Goal: Task Accomplishment & Management: Manage account settings

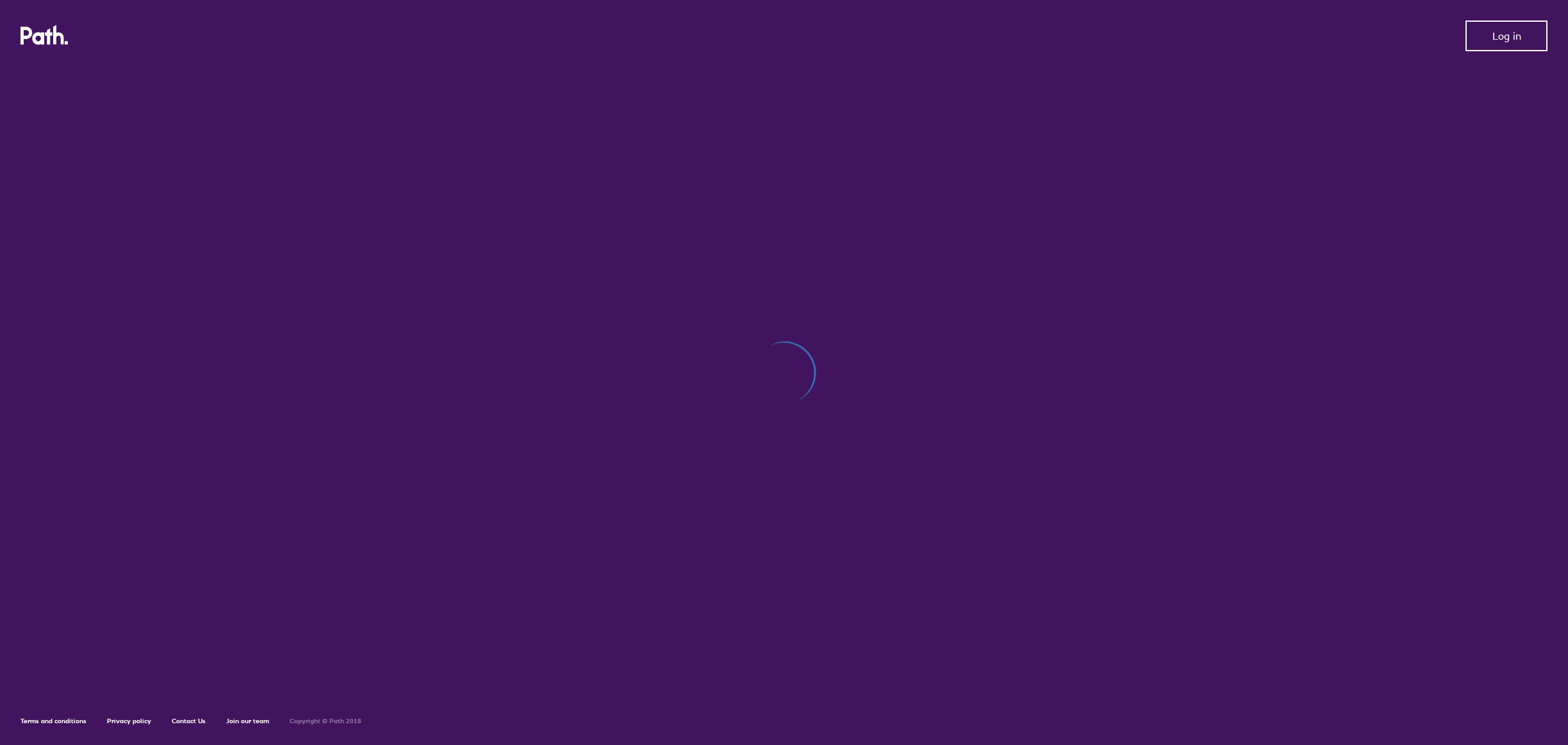
click at [1523, 41] on button "Log in" at bounding box center [1507, 36] width 82 height 31
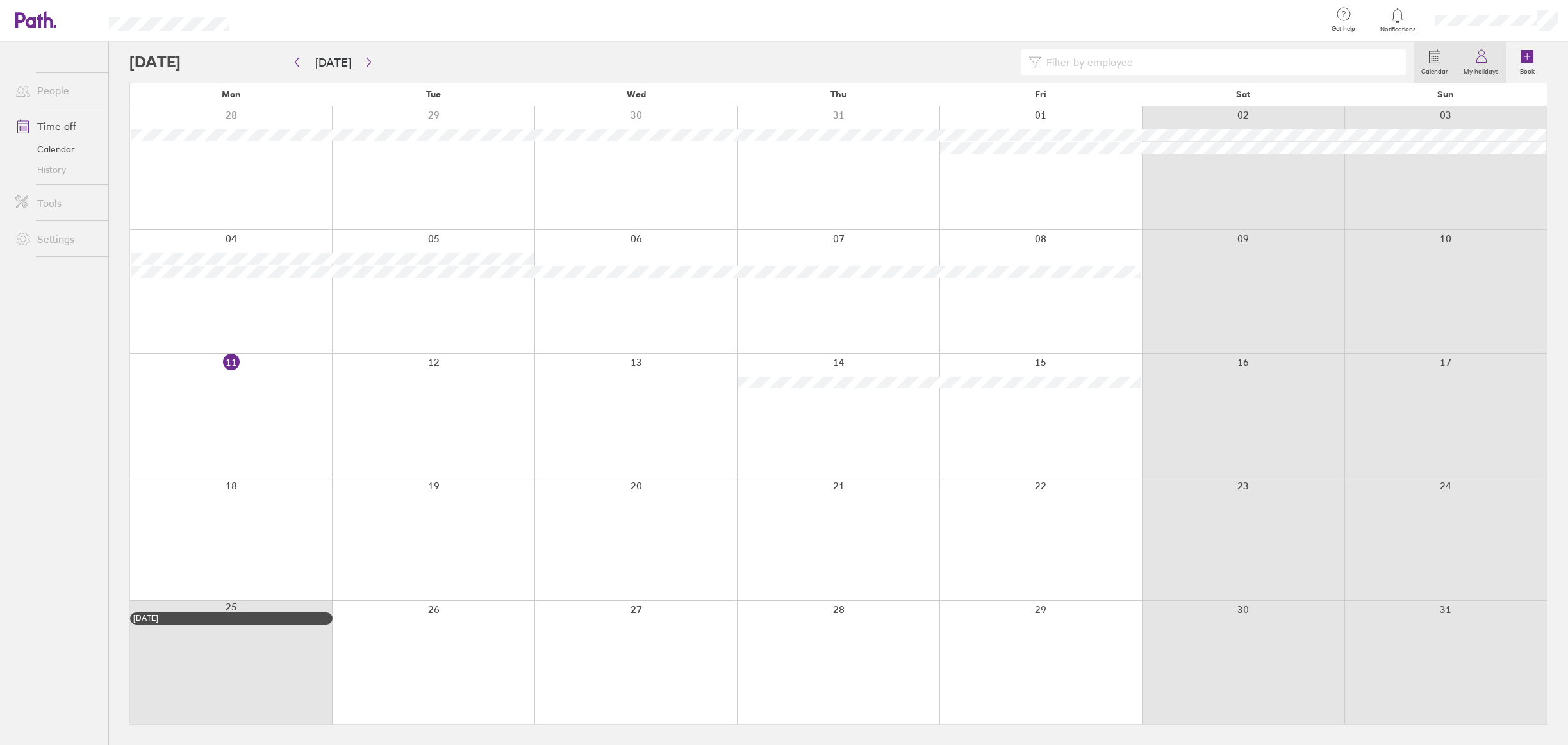
click at [1485, 62] on icon at bounding box center [1481, 60] width 9 height 6
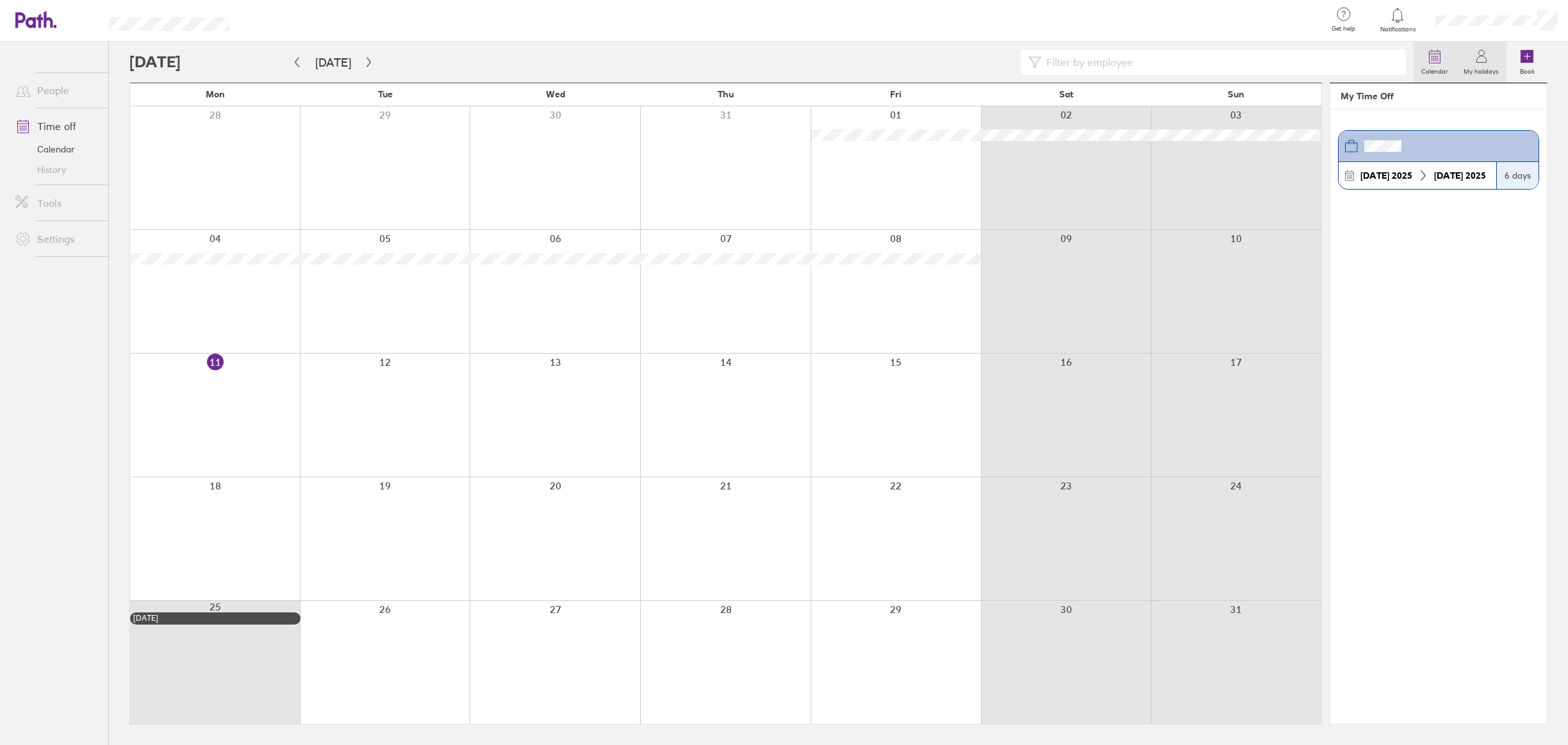
click at [1439, 65] on label "Calendar" at bounding box center [1435, 70] width 42 height 12
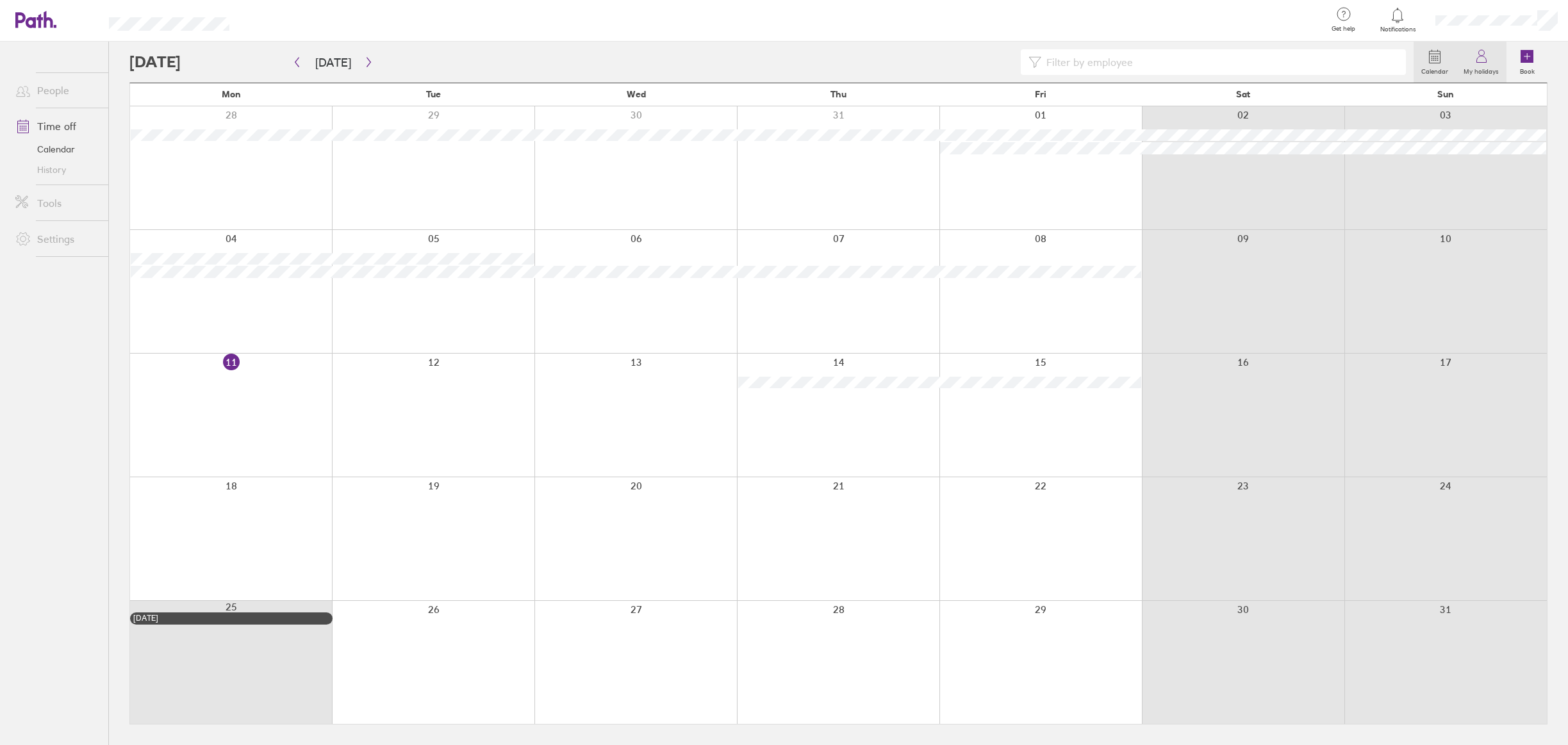
click at [1486, 62] on icon at bounding box center [1481, 60] width 9 height 6
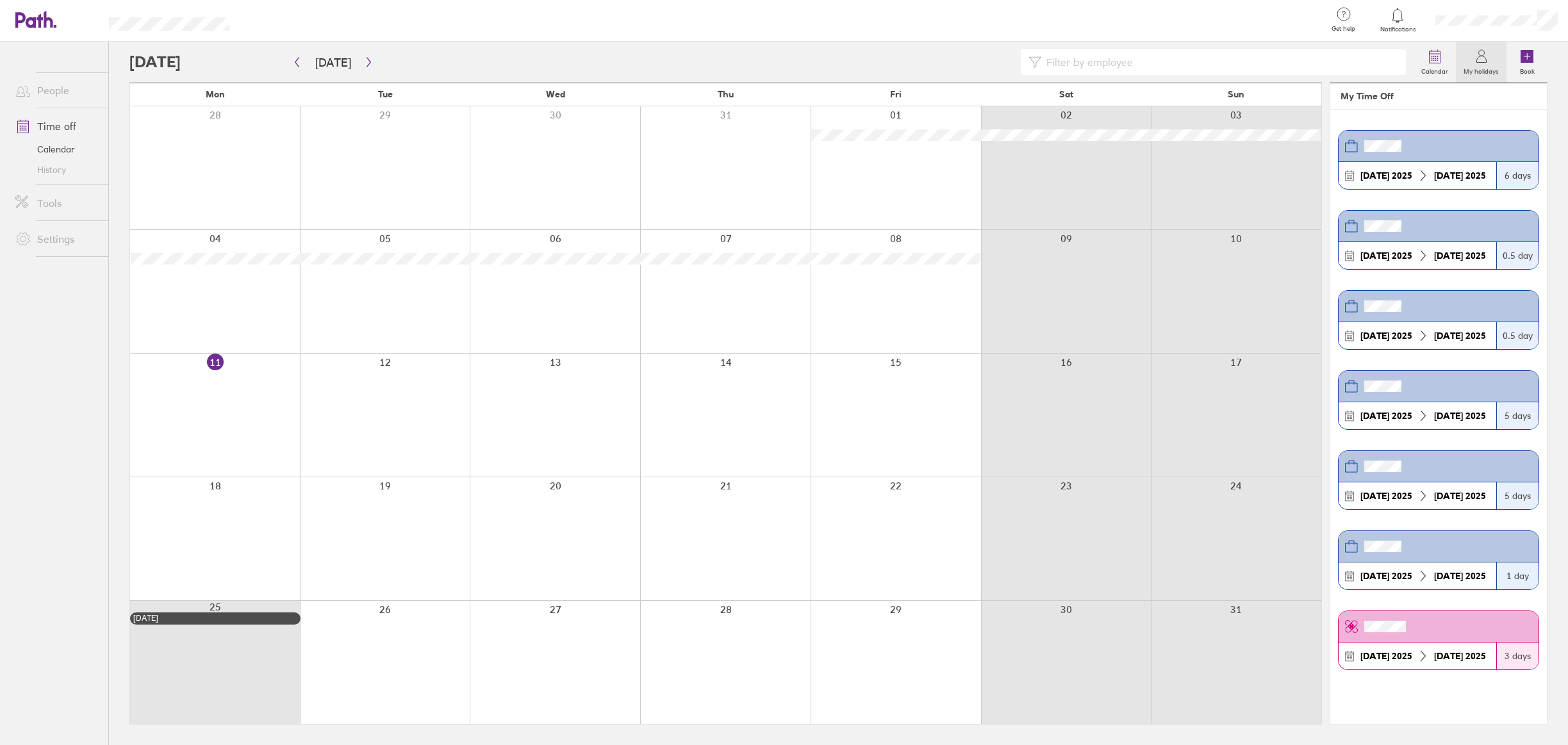
click at [54, 174] on link "History" at bounding box center [57, 170] width 104 height 20
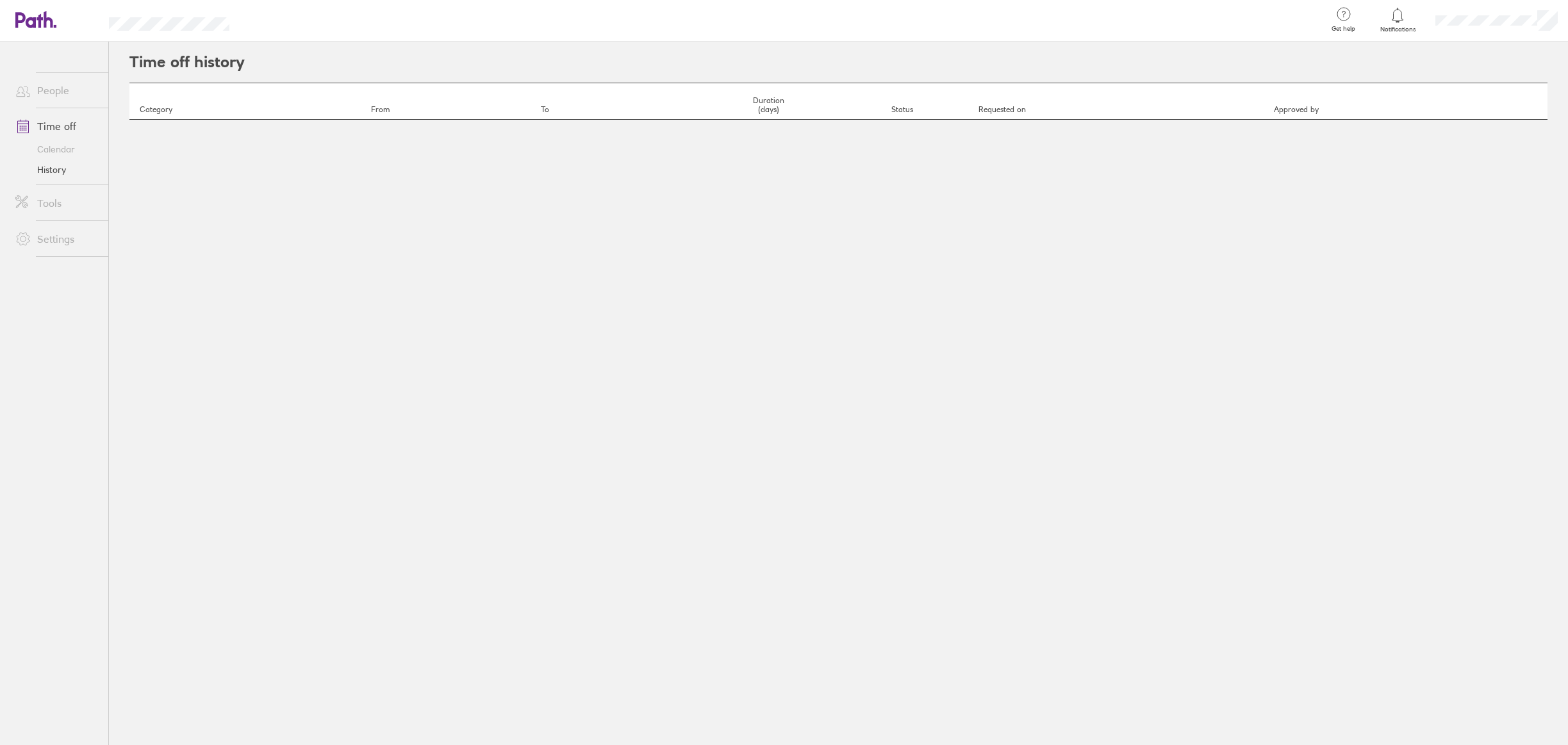
click at [54, 174] on link "History" at bounding box center [57, 170] width 104 height 20
click at [53, 93] on link "People" at bounding box center [57, 91] width 104 height 26
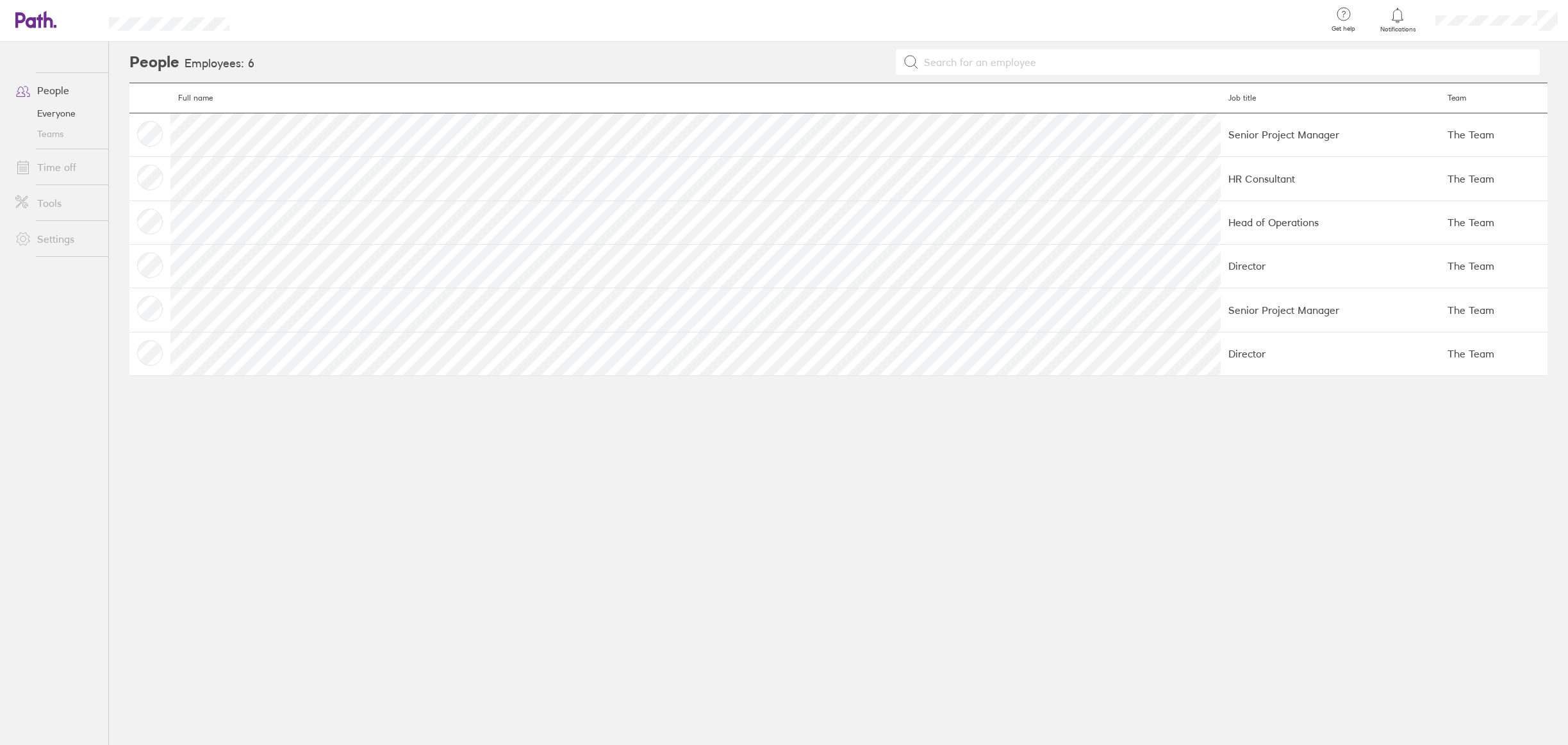
click at [1440, 137] on td "The Team" at bounding box center [1493, 135] width 107 height 44
click at [159, 177] on td at bounding box center [149, 179] width 41 height 44
click at [56, 170] on link "Time off" at bounding box center [57, 168] width 104 height 26
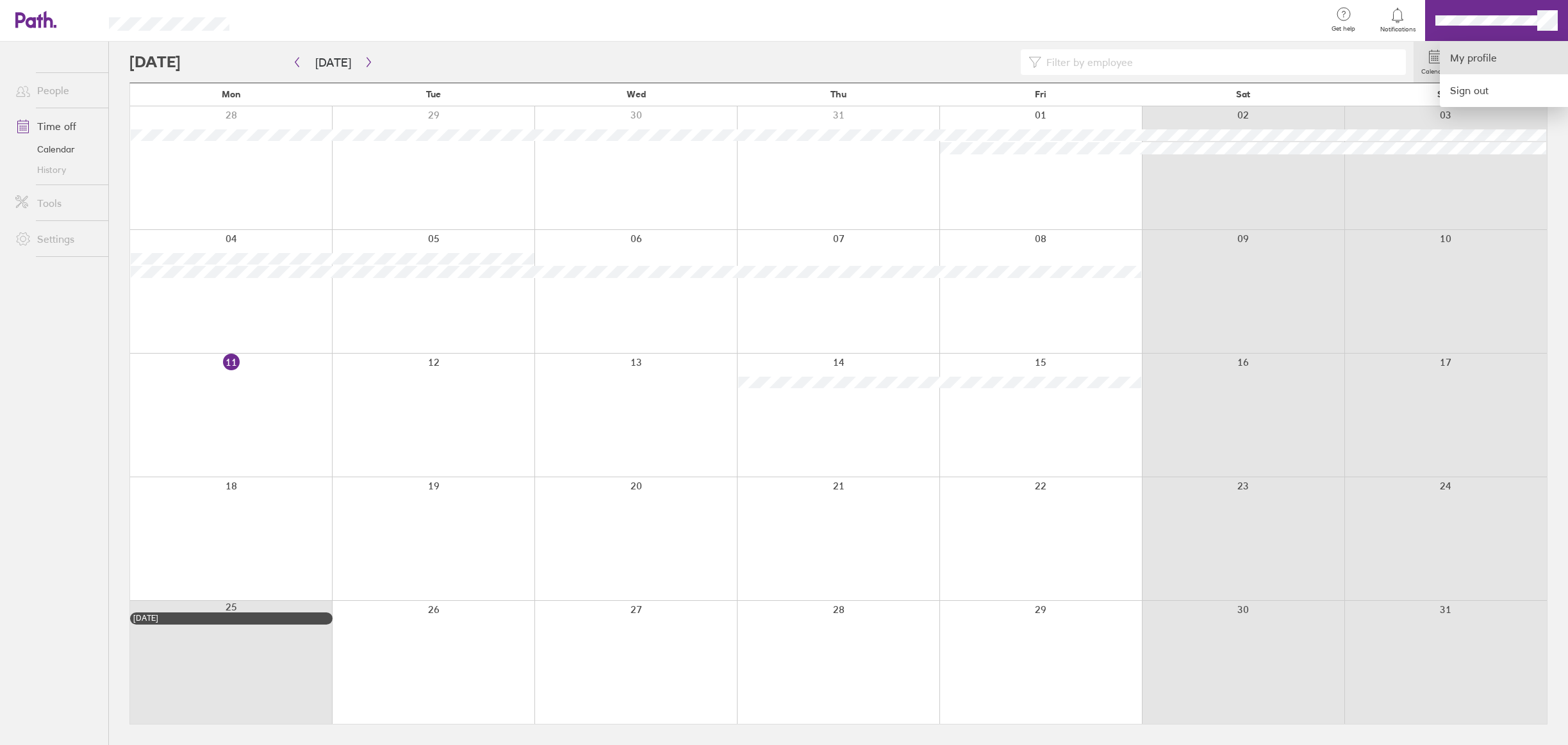
click at [1476, 57] on link "My profile" at bounding box center [1504, 58] width 128 height 33
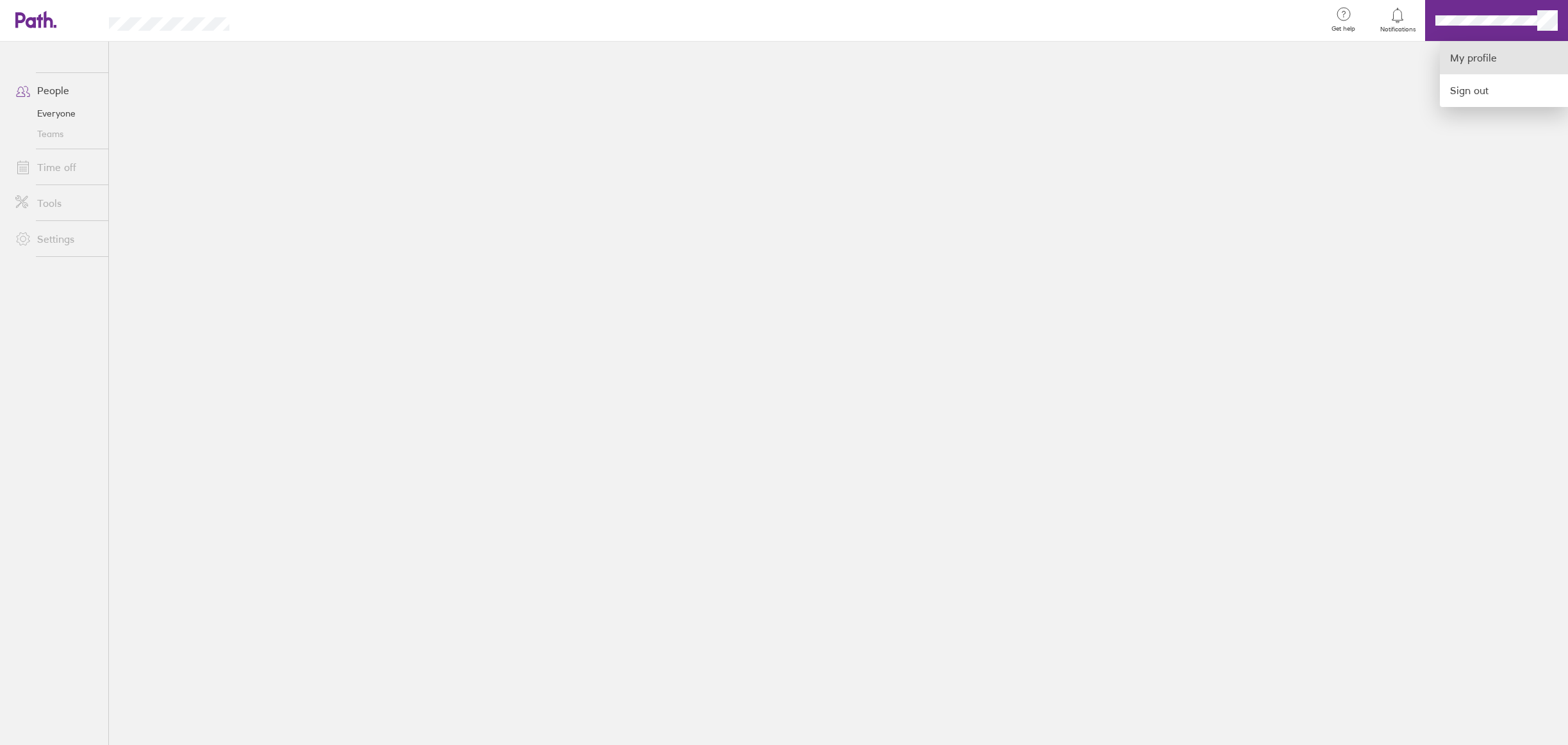
click at [1483, 60] on link "My profile" at bounding box center [1504, 58] width 128 height 33
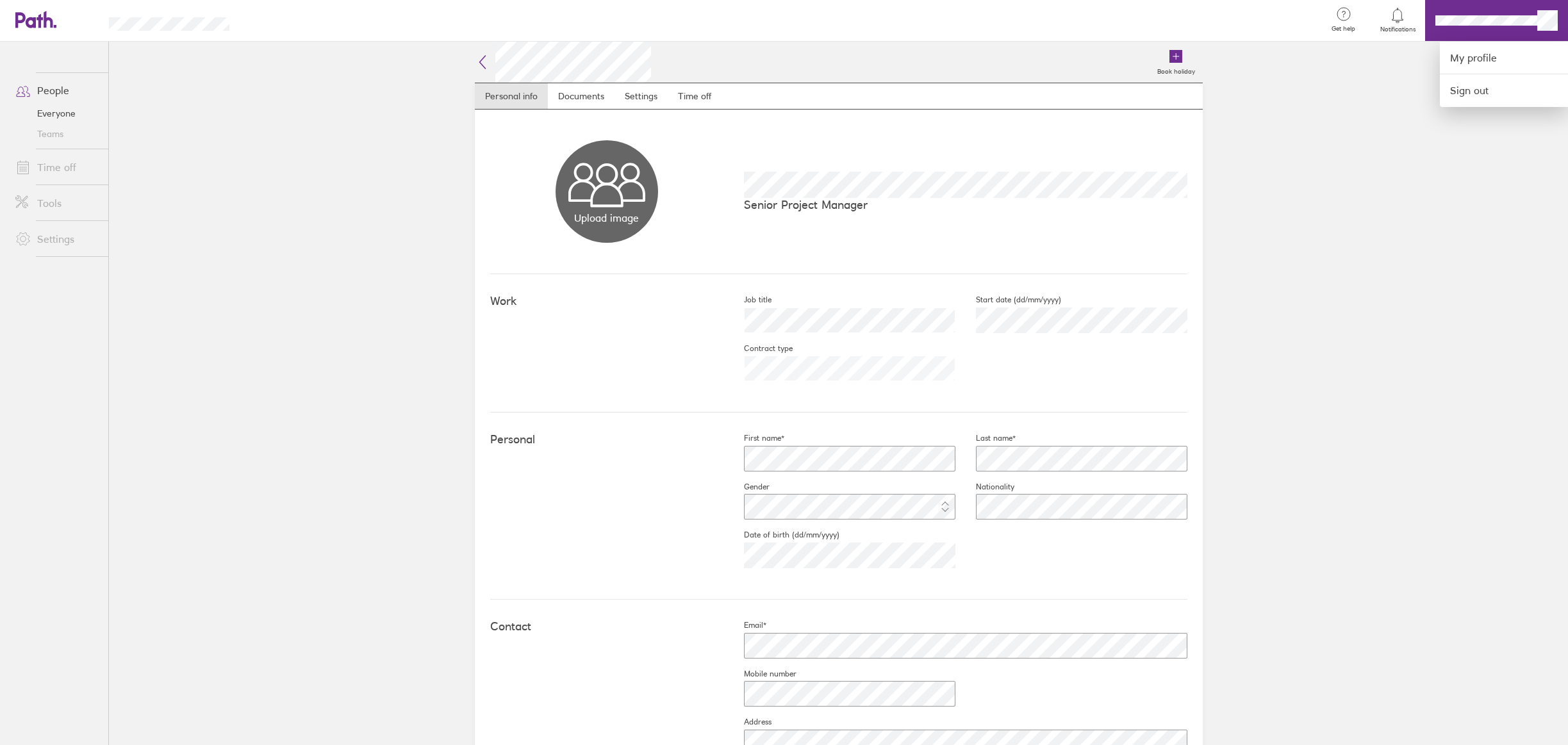
click at [1314, 419] on div at bounding box center [784, 372] width 1568 height 745
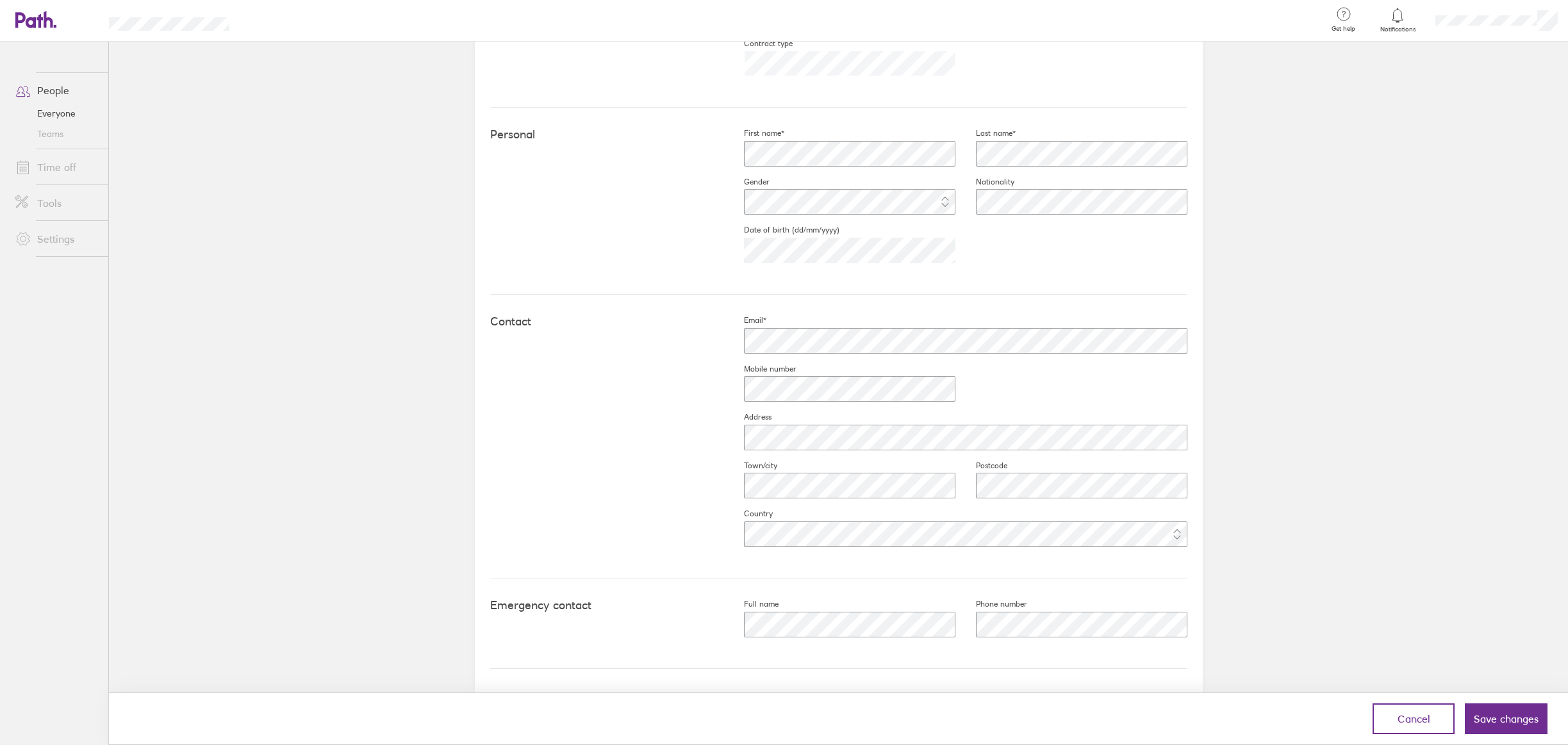
click at [1394, 562] on main "Book holiday Personal info Documents Settings Time off Upload image Choose file…" at bounding box center [839, 393] width 1459 height 704
click at [1505, 720] on span "Save changes" at bounding box center [1507, 718] width 65 height 12
click at [1502, 719] on span "Save changes" at bounding box center [1507, 718] width 65 height 12
click at [1507, 723] on span "Save changes" at bounding box center [1507, 718] width 65 height 12
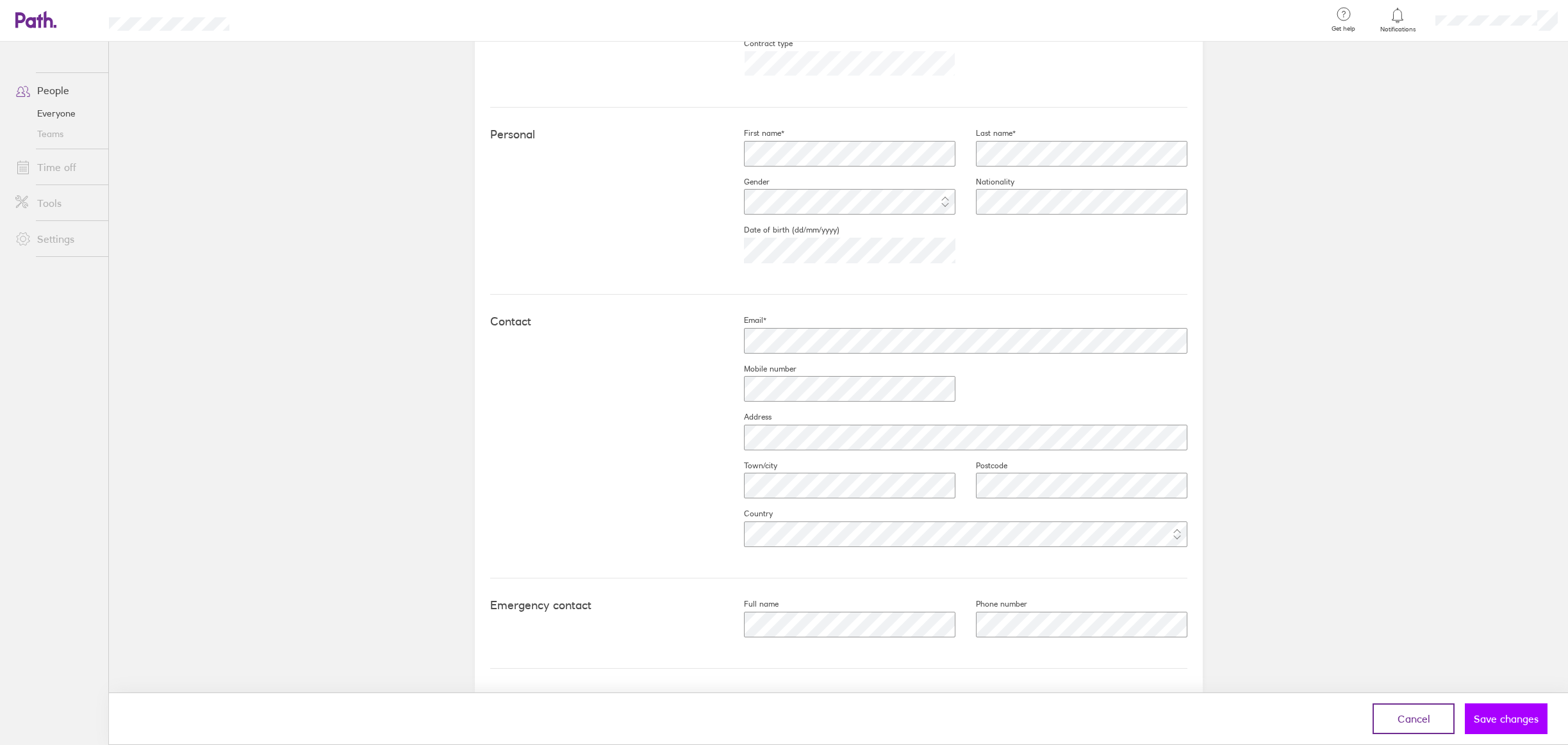
click at [1507, 723] on span "Save changes" at bounding box center [1507, 718] width 65 height 12
click at [1508, 721] on span "Save changes" at bounding box center [1507, 718] width 65 height 12
click at [1514, 721] on span "Save changes" at bounding box center [1507, 718] width 65 height 12
click at [1511, 721] on span "Save changes" at bounding box center [1507, 718] width 65 height 12
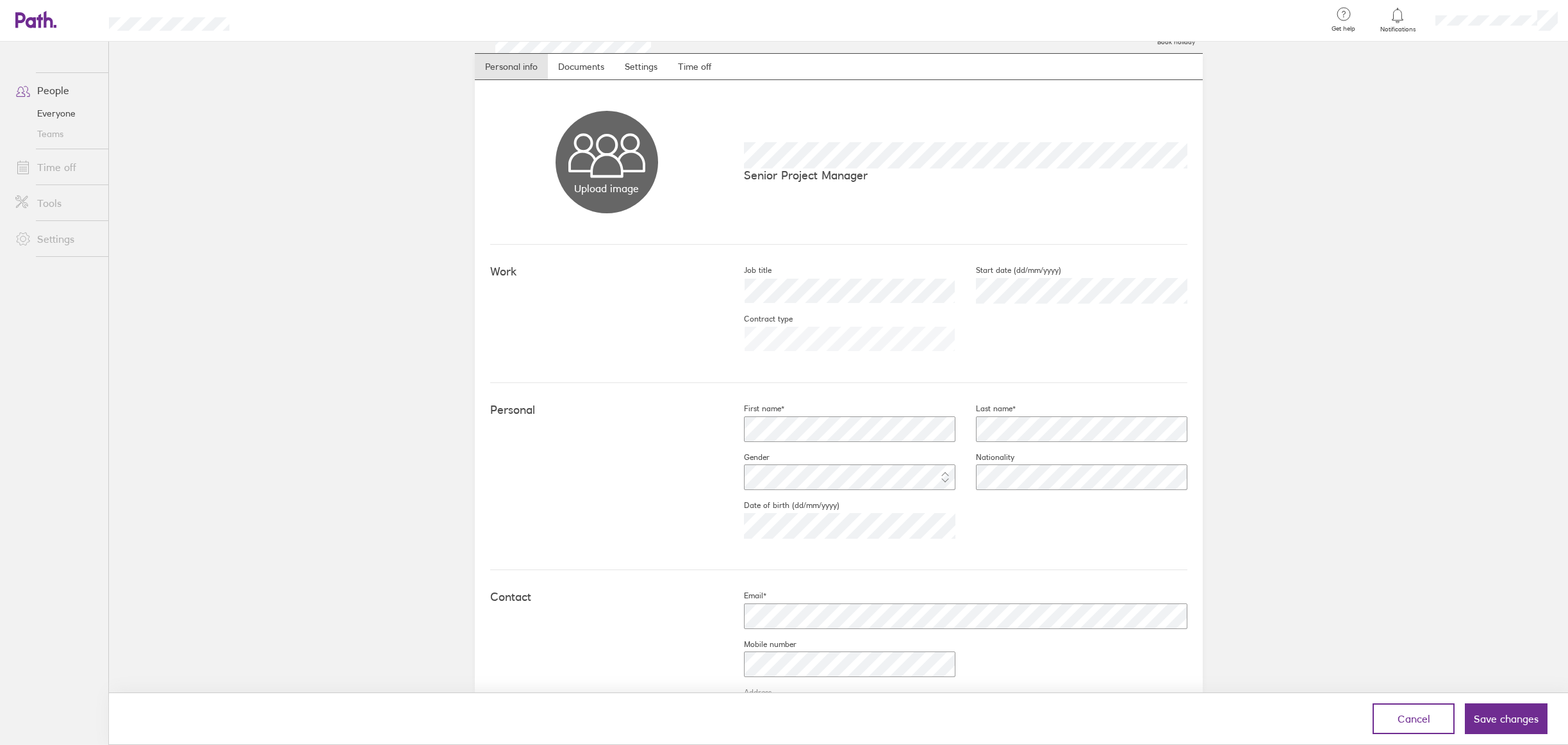
scroll to position [0, 0]
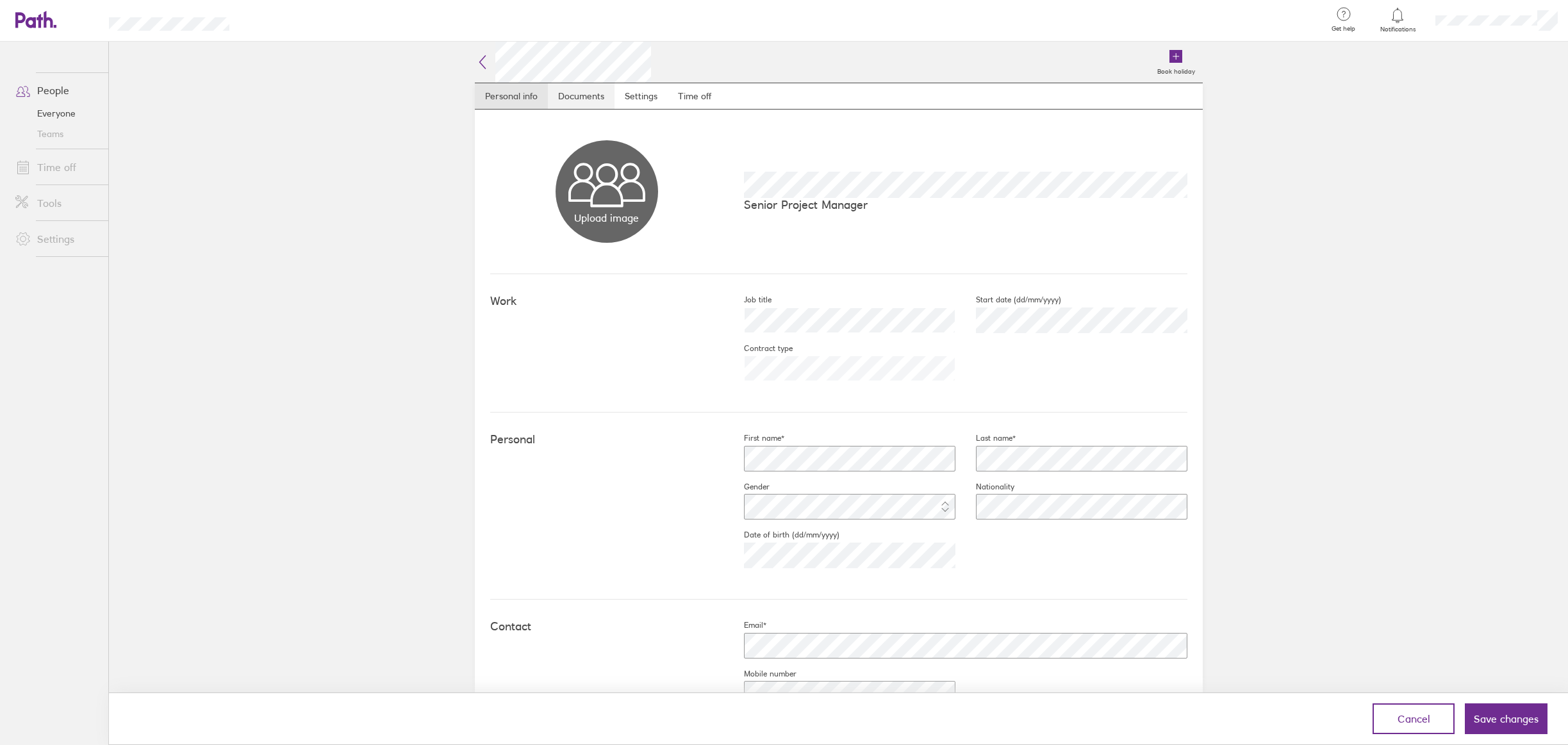
click at [573, 95] on link "Documents" at bounding box center [581, 96] width 67 height 26
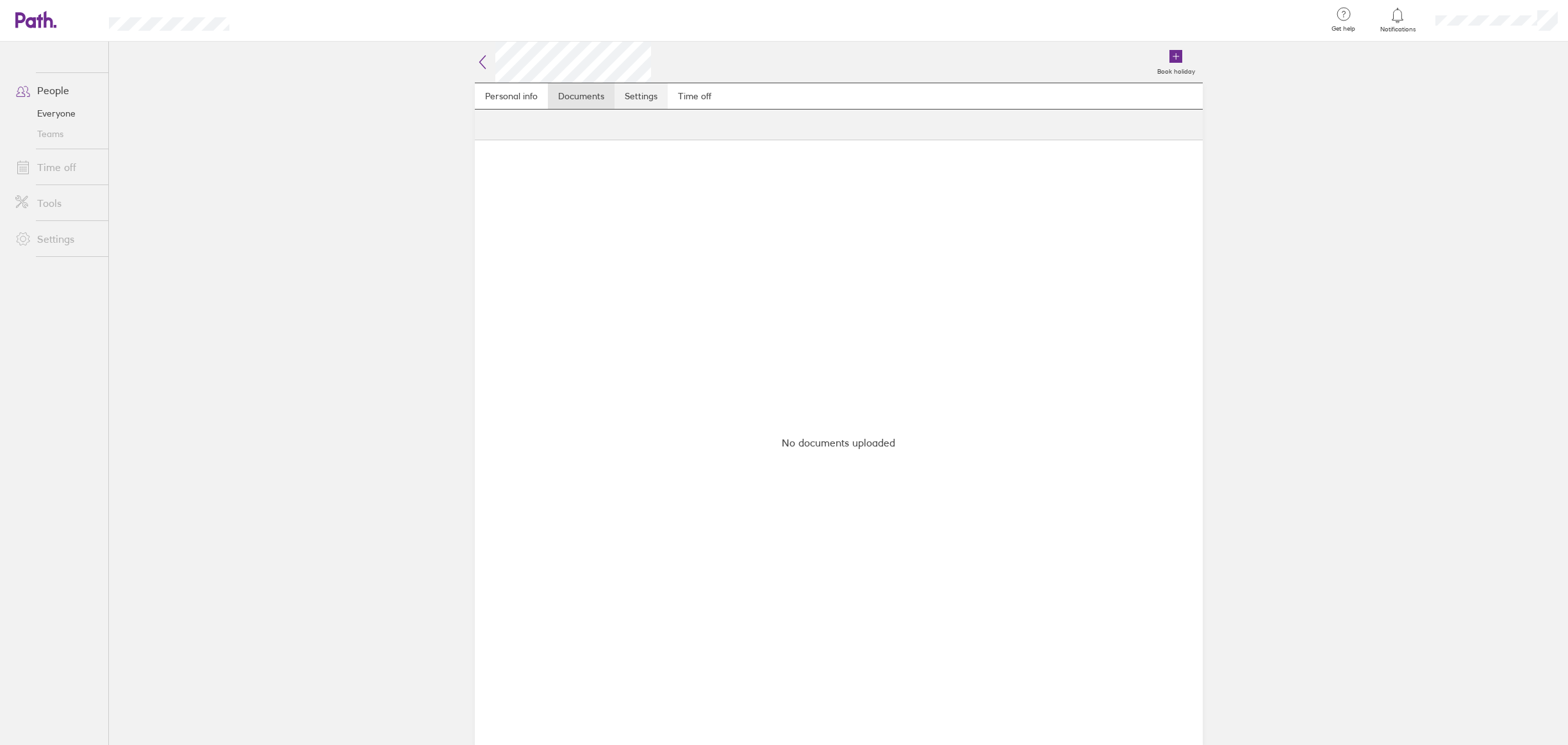
click at [642, 93] on link "Settings" at bounding box center [641, 96] width 53 height 26
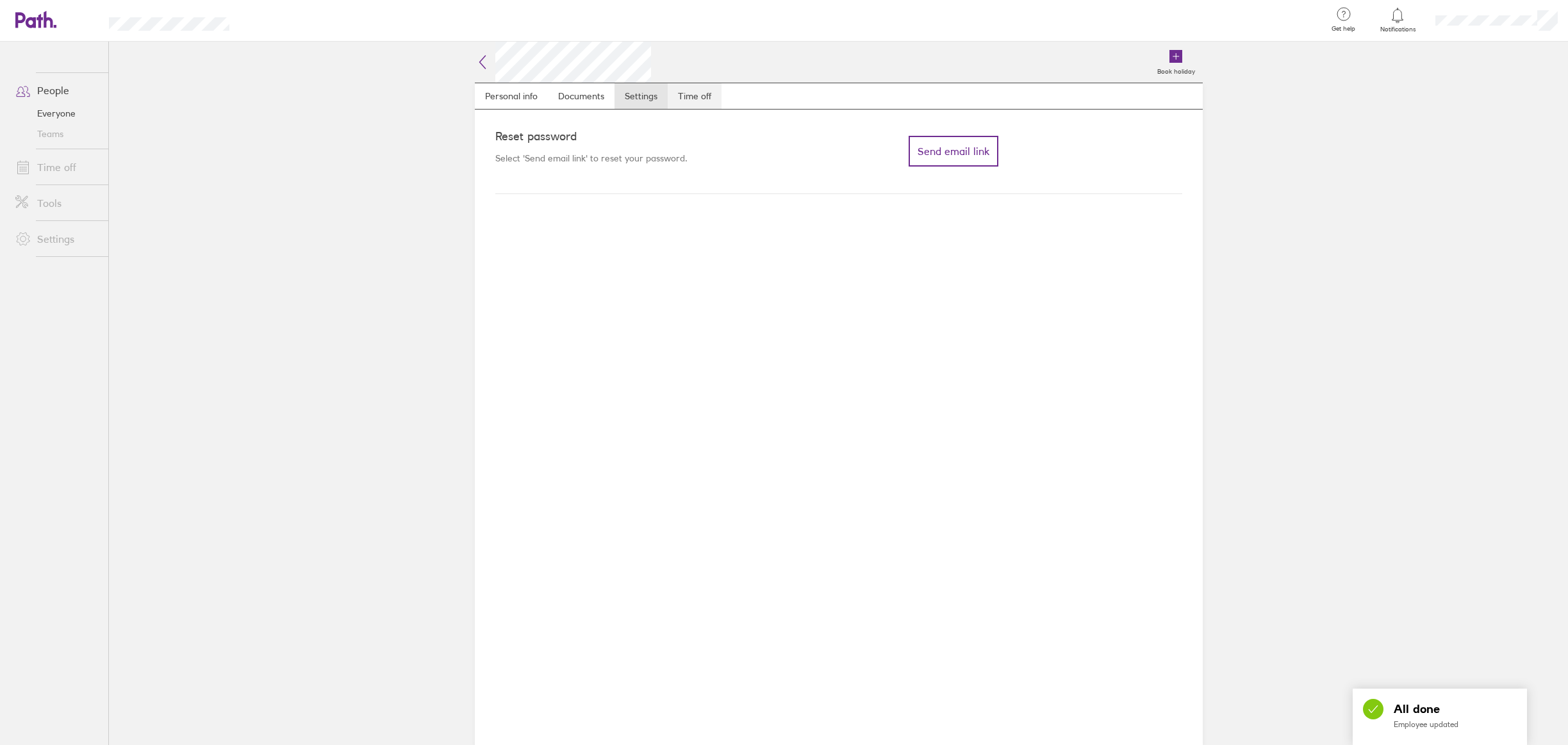
click at [709, 102] on link "Time off" at bounding box center [695, 96] width 54 height 26
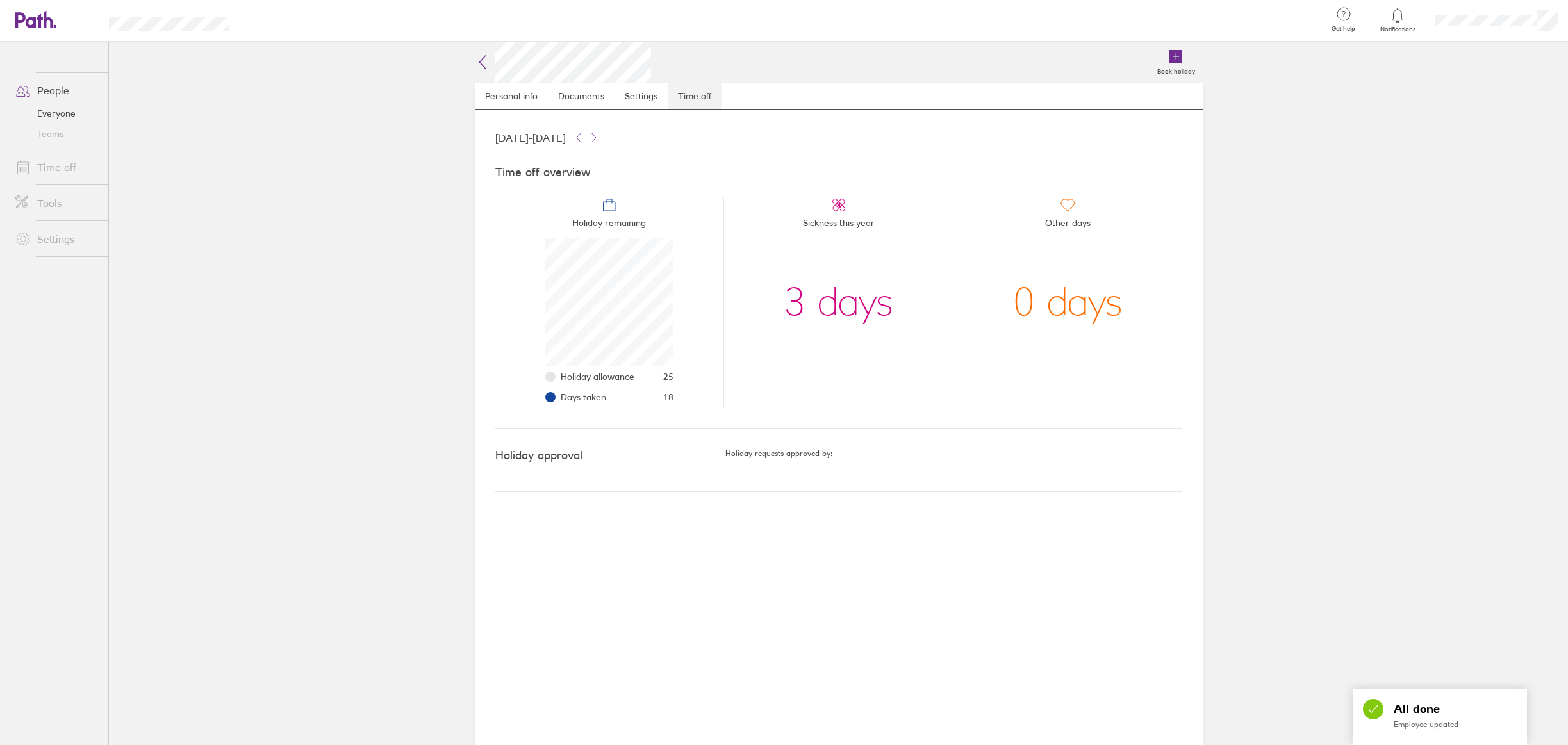
scroll to position [128, 128]
click at [851, 301] on div "3 days" at bounding box center [839, 302] width 110 height 128
click at [652, 95] on link "Settings" at bounding box center [641, 96] width 53 height 26
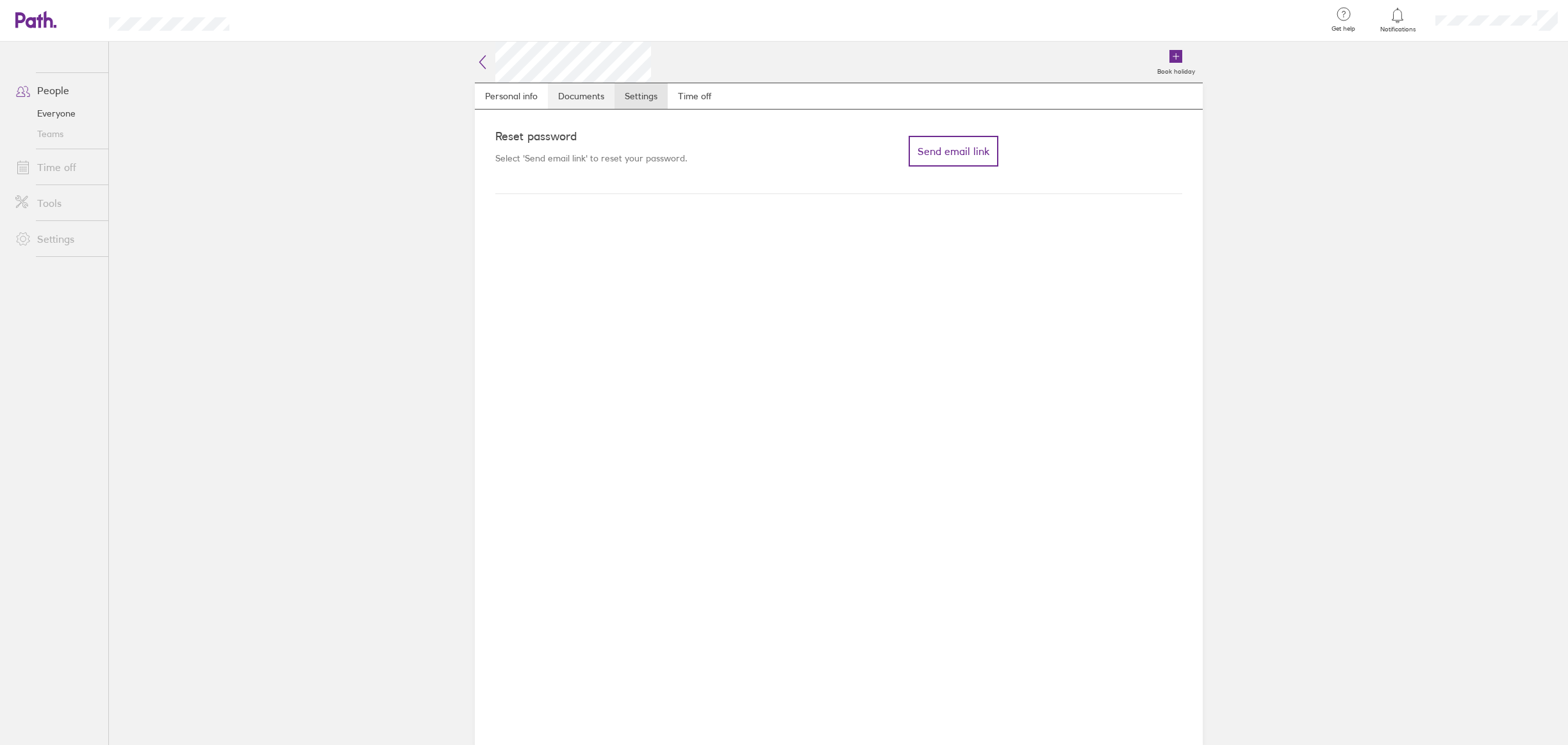
click at [570, 94] on link "Documents" at bounding box center [581, 96] width 67 height 26
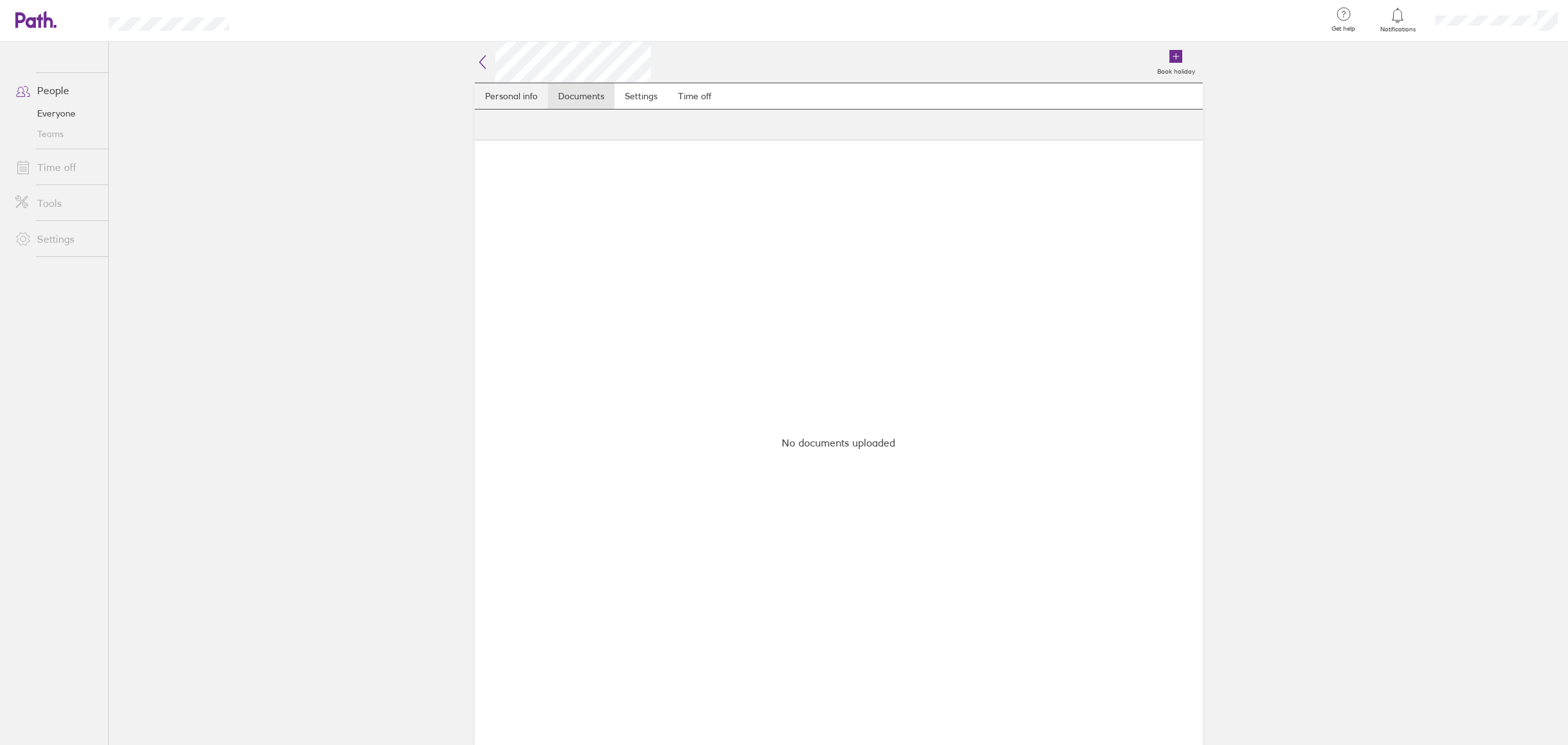
click at [491, 93] on link "Personal info" at bounding box center [511, 96] width 73 height 26
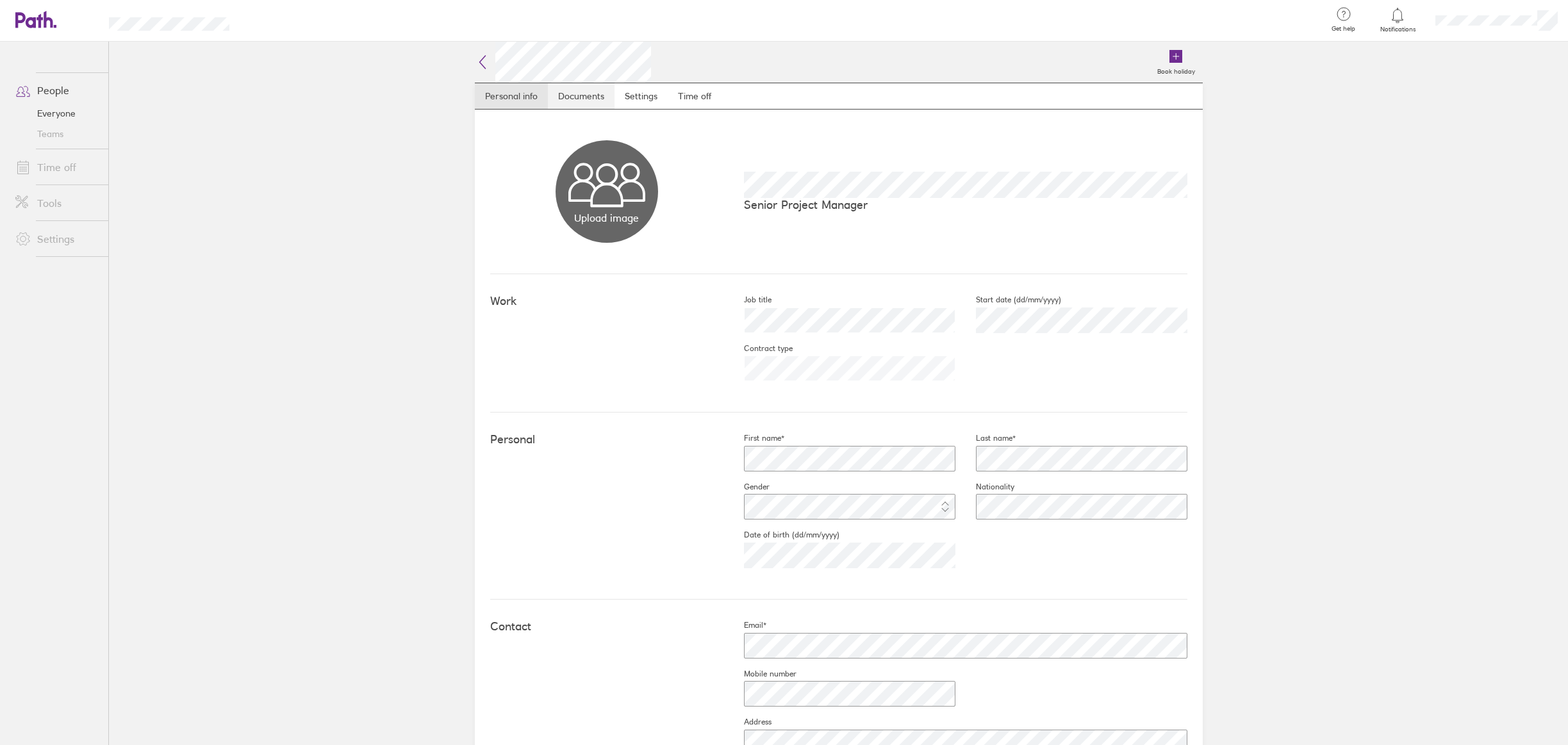
click at [569, 100] on link "Documents" at bounding box center [581, 96] width 67 height 26
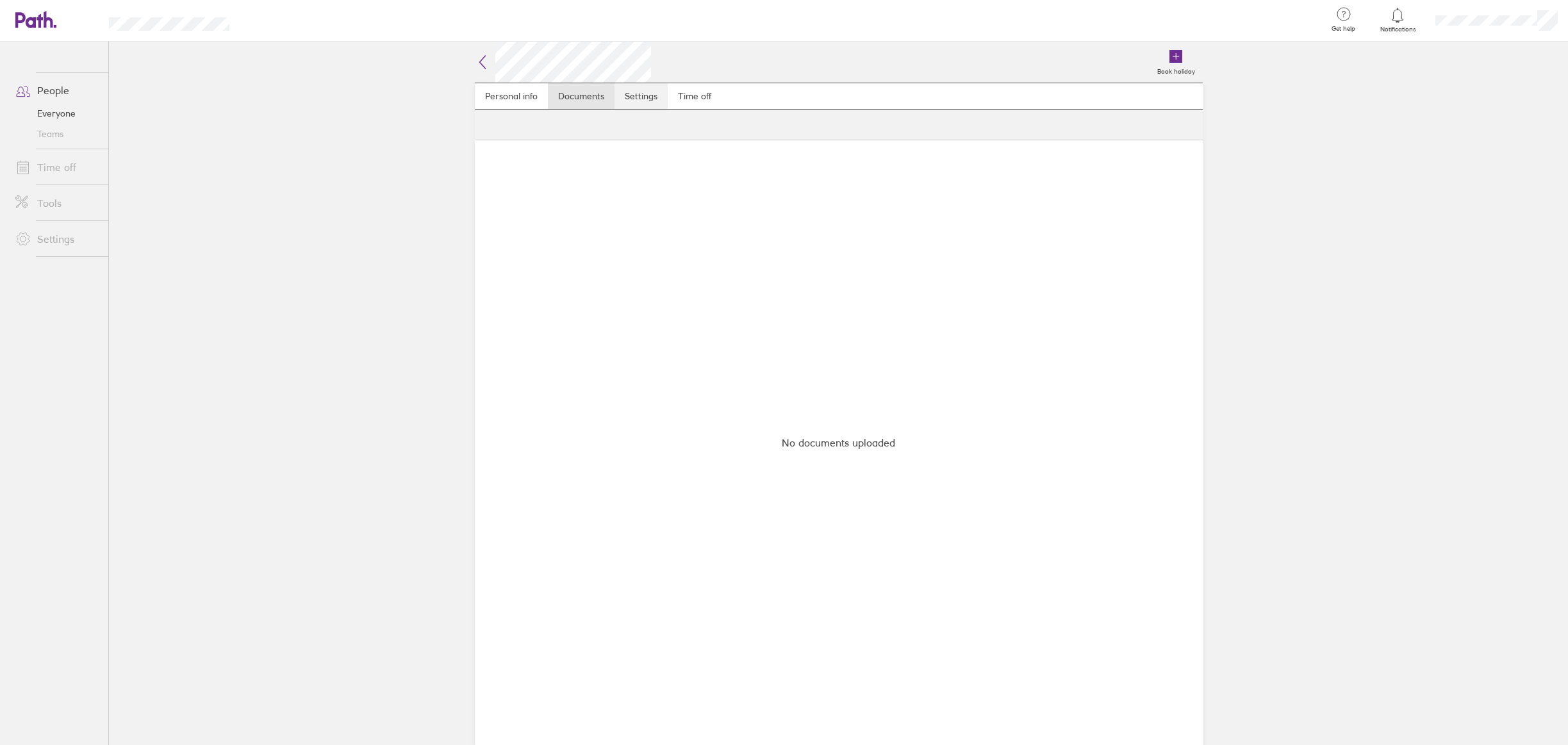
click at [641, 95] on link "Settings" at bounding box center [641, 96] width 53 height 26
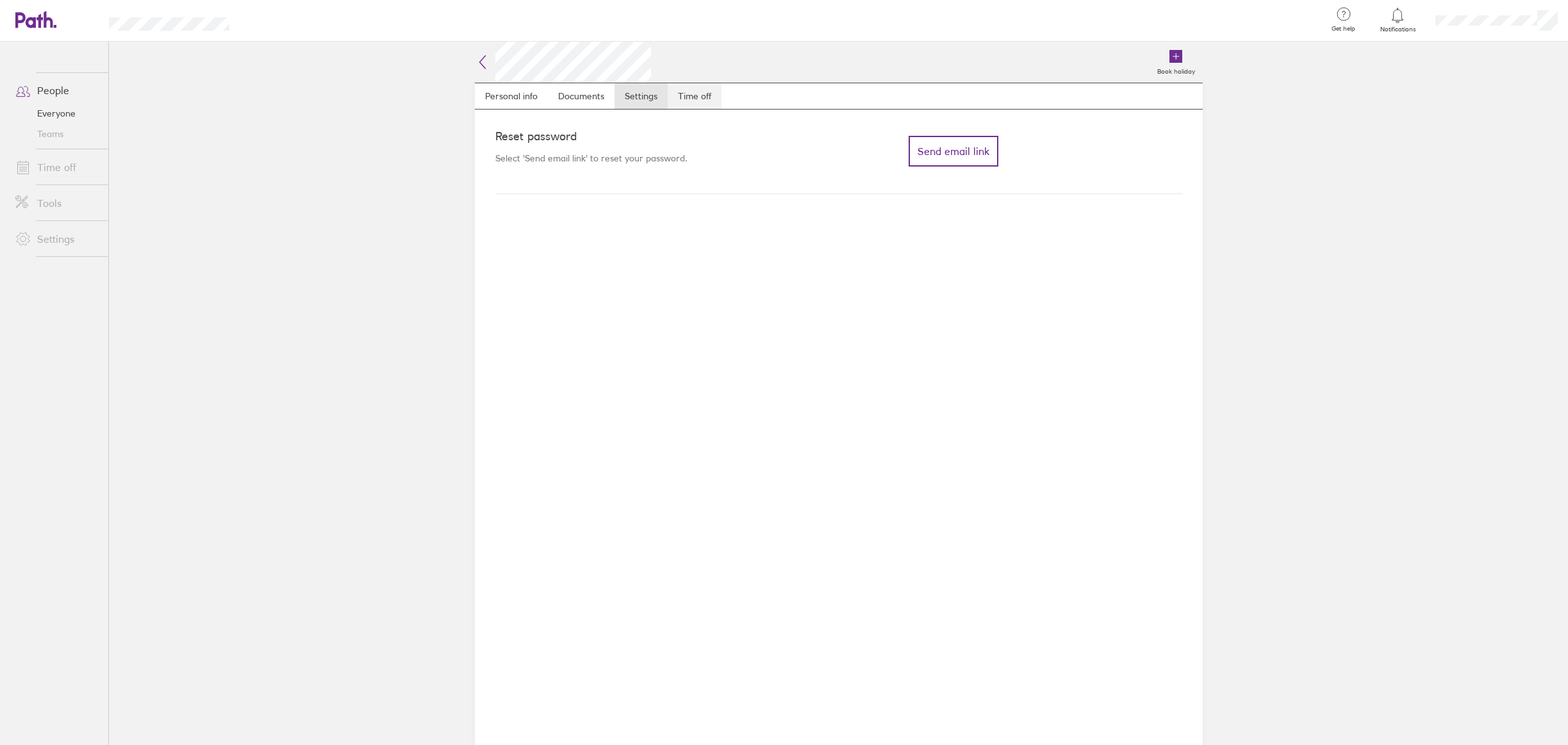
click at [694, 95] on link "Time off" at bounding box center [695, 96] width 54 height 26
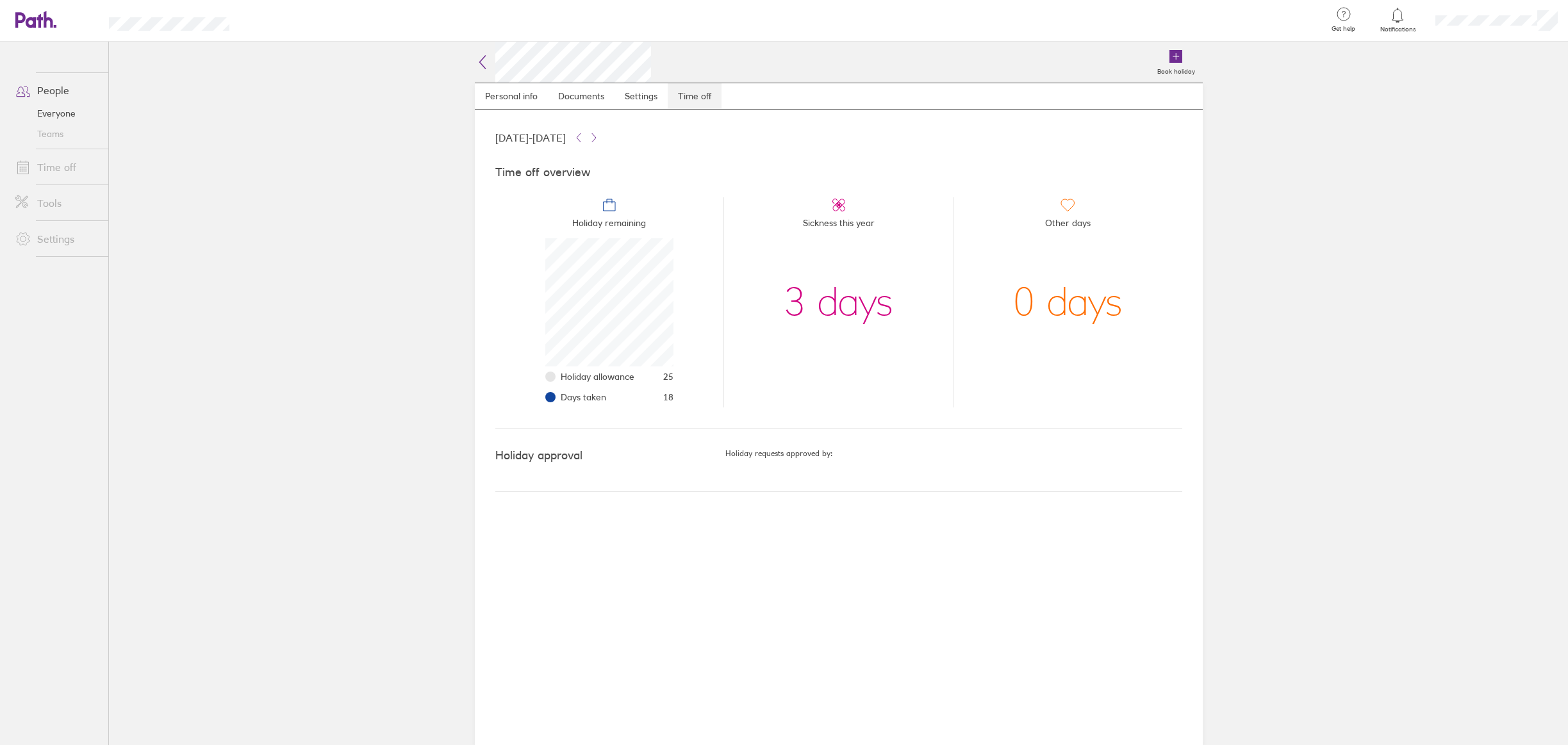
scroll to position [128, 128]
click at [575, 95] on link "Documents" at bounding box center [581, 96] width 67 height 26
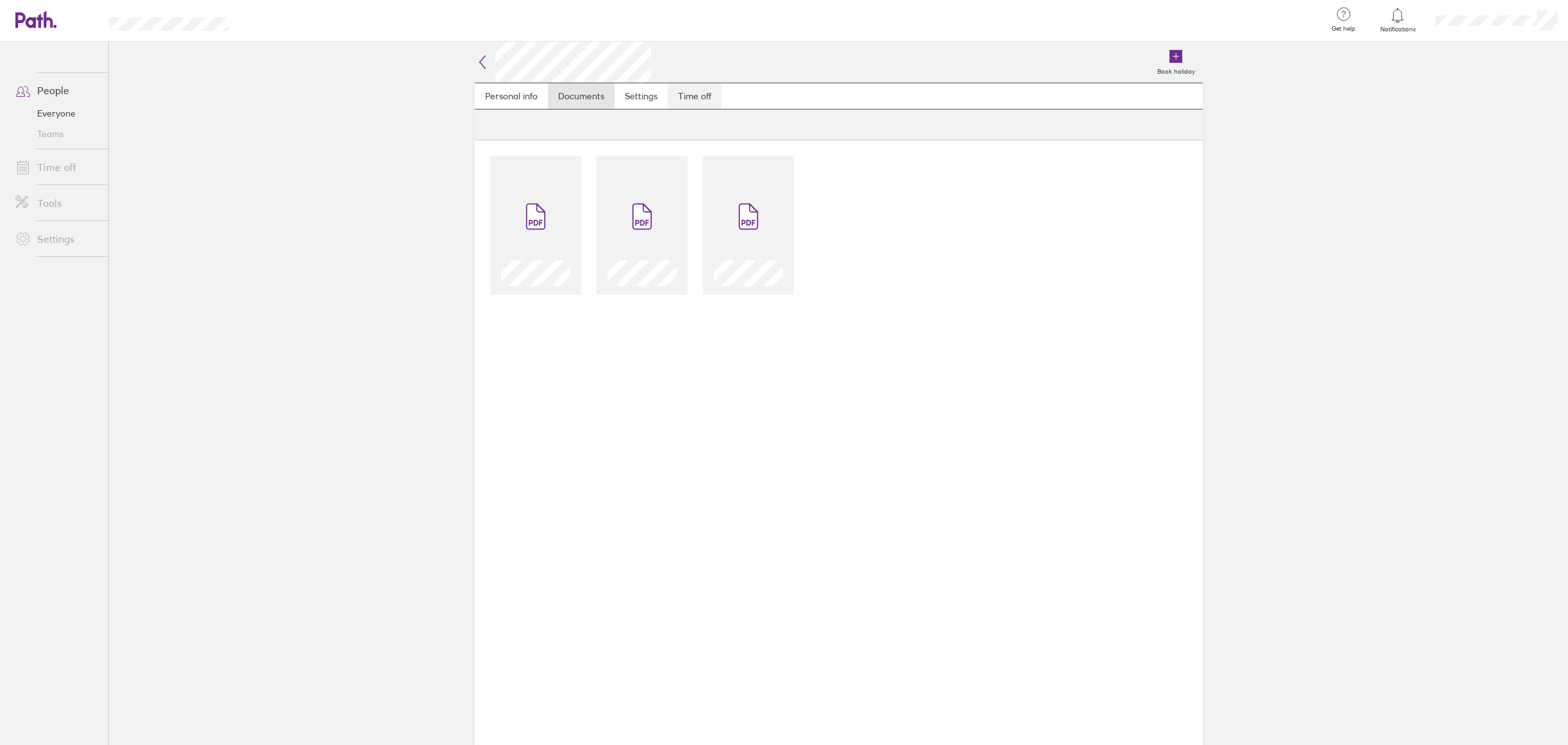
click at [714, 95] on link "Time off" at bounding box center [695, 96] width 54 height 26
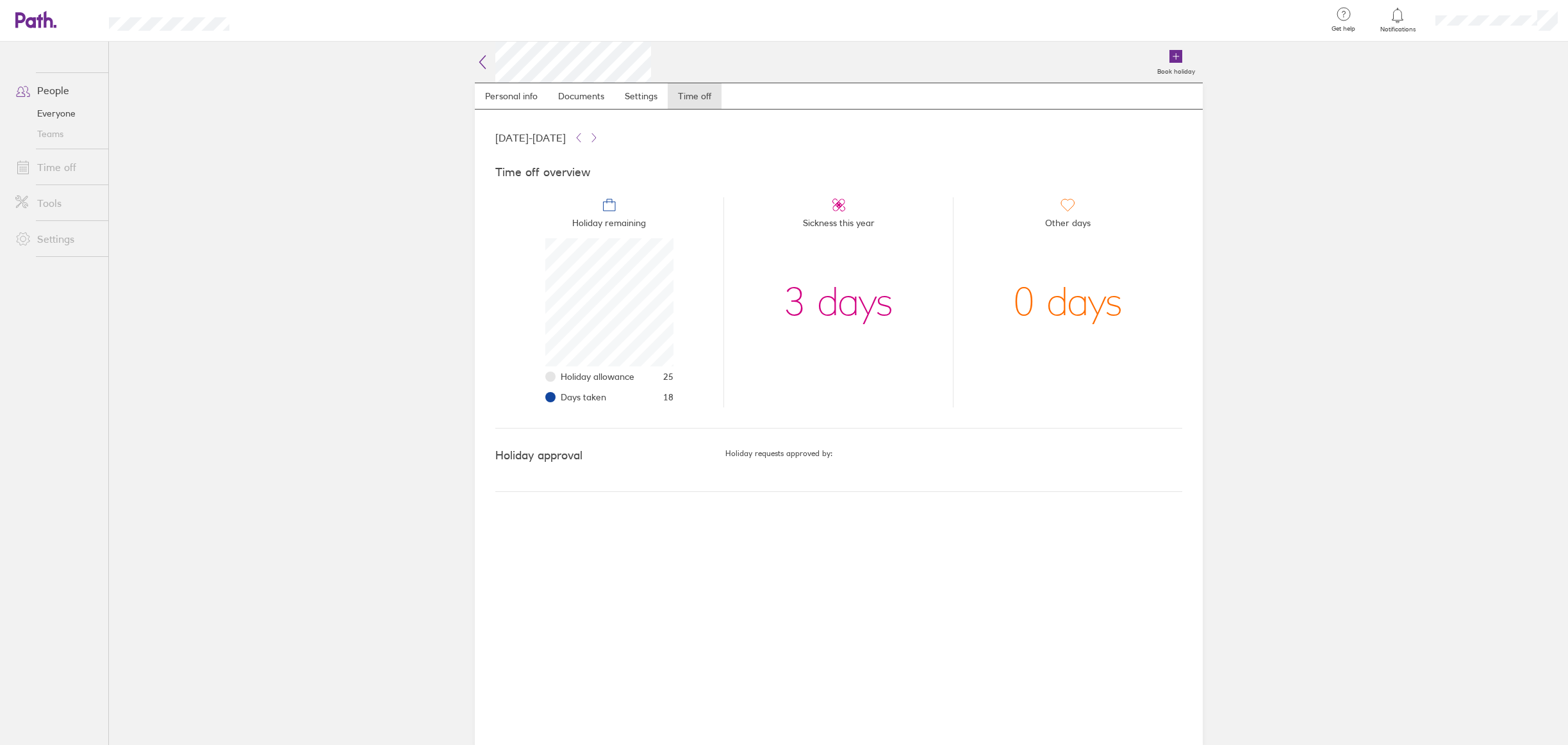
scroll to position [128, 128]
drag, startPoint x: 1060, startPoint y: 312, endPoint x: 981, endPoint y: 313, distance: 79.0
click at [981, 313] on li "Other days 0 days" at bounding box center [1068, 301] width 229 height 210
click at [1084, 293] on div "0 days" at bounding box center [1069, 302] width 110 height 128
click at [639, 101] on link "Settings" at bounding box center [641, 96] width 53 height 26
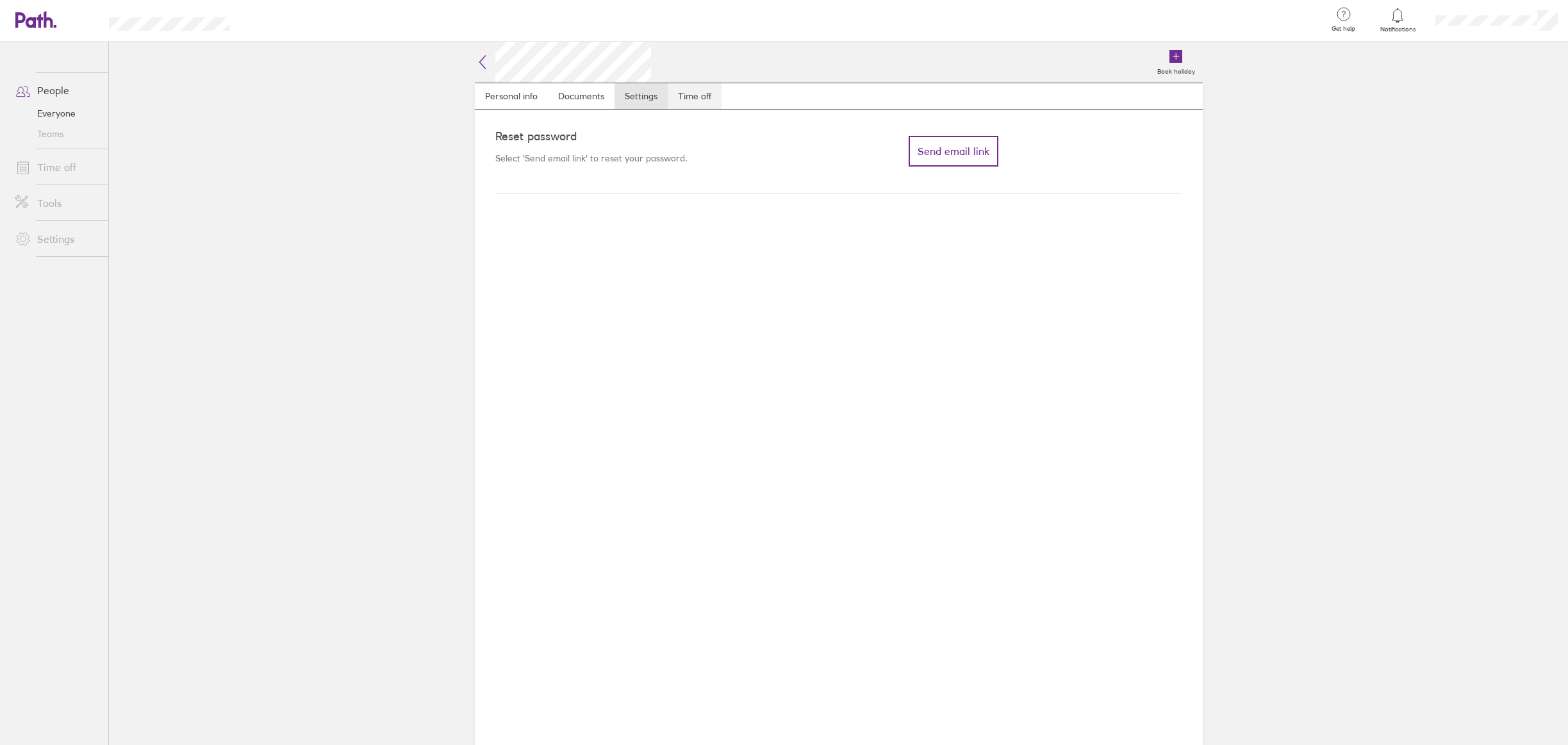
click at [687, 93] on link "Time off" at bounding box center [695, 96] width 54 height 26
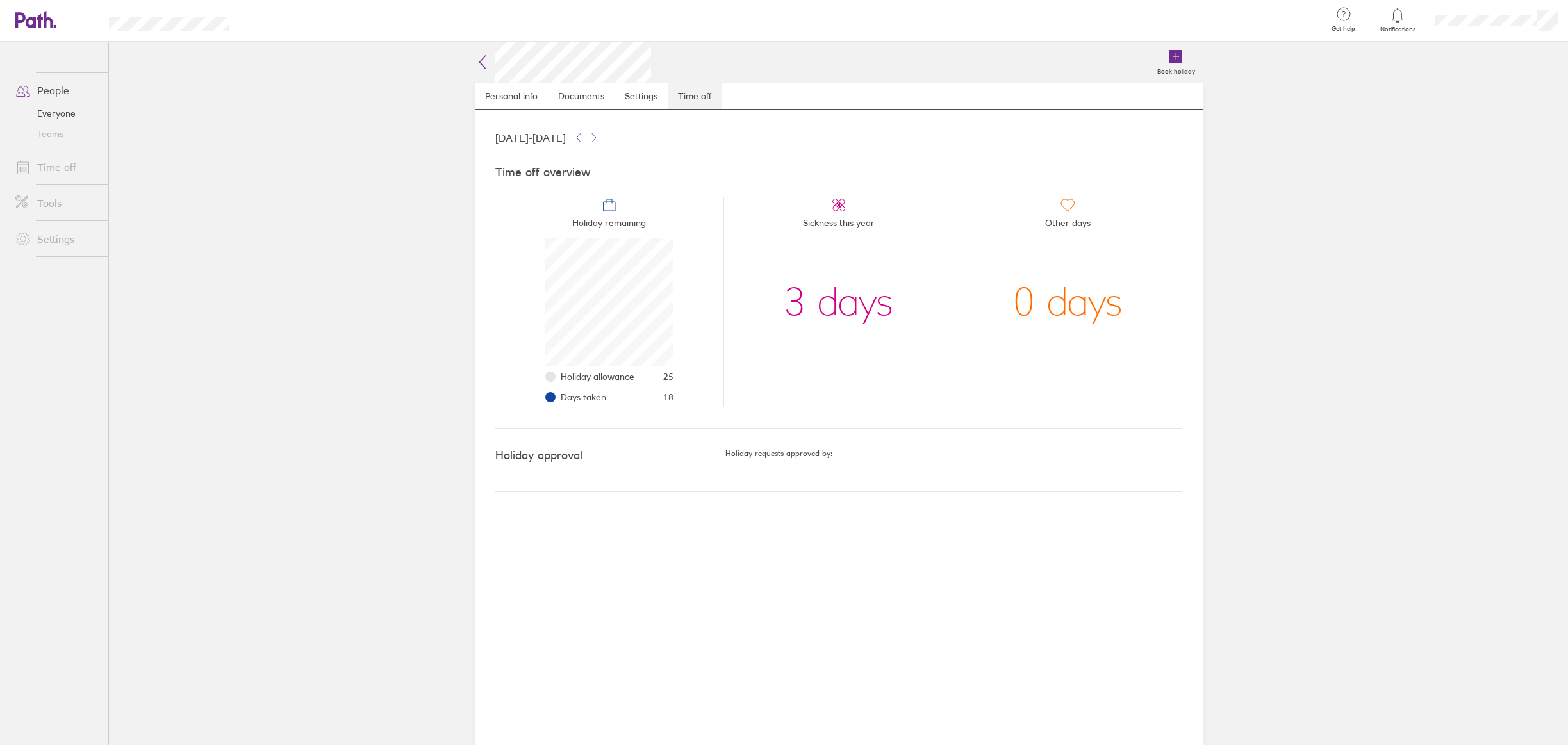
scroll to position [128, 128]
click at [1180, 61] on icon at bounding box center [1176, 57] width 13 height 13
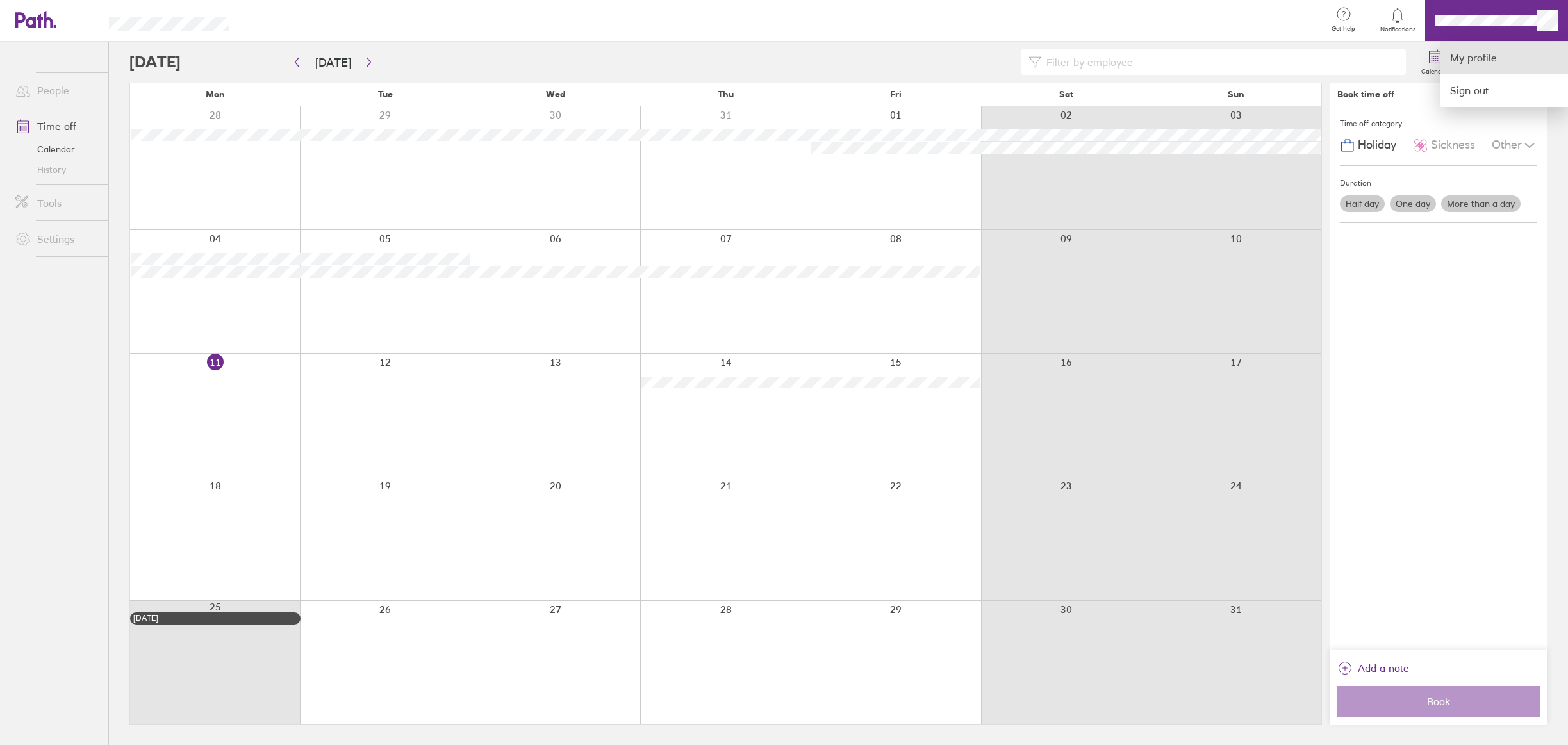
click at [1491, 54] on link "My profile" at bounding box center [1504, 58] width 128 height 33
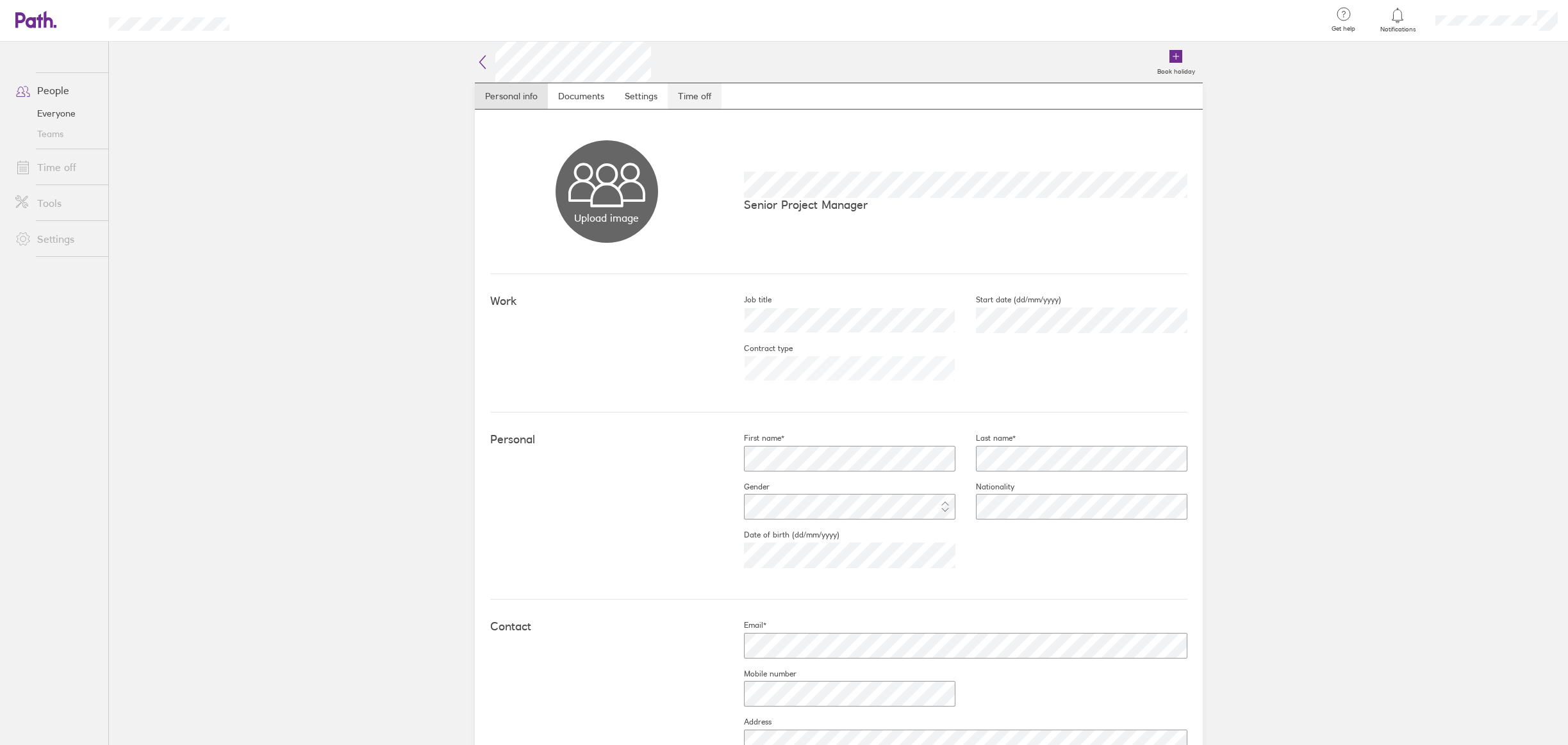
click at [693, 96] on link "Time off" at bounding box center [695, 96] width 54 height 26
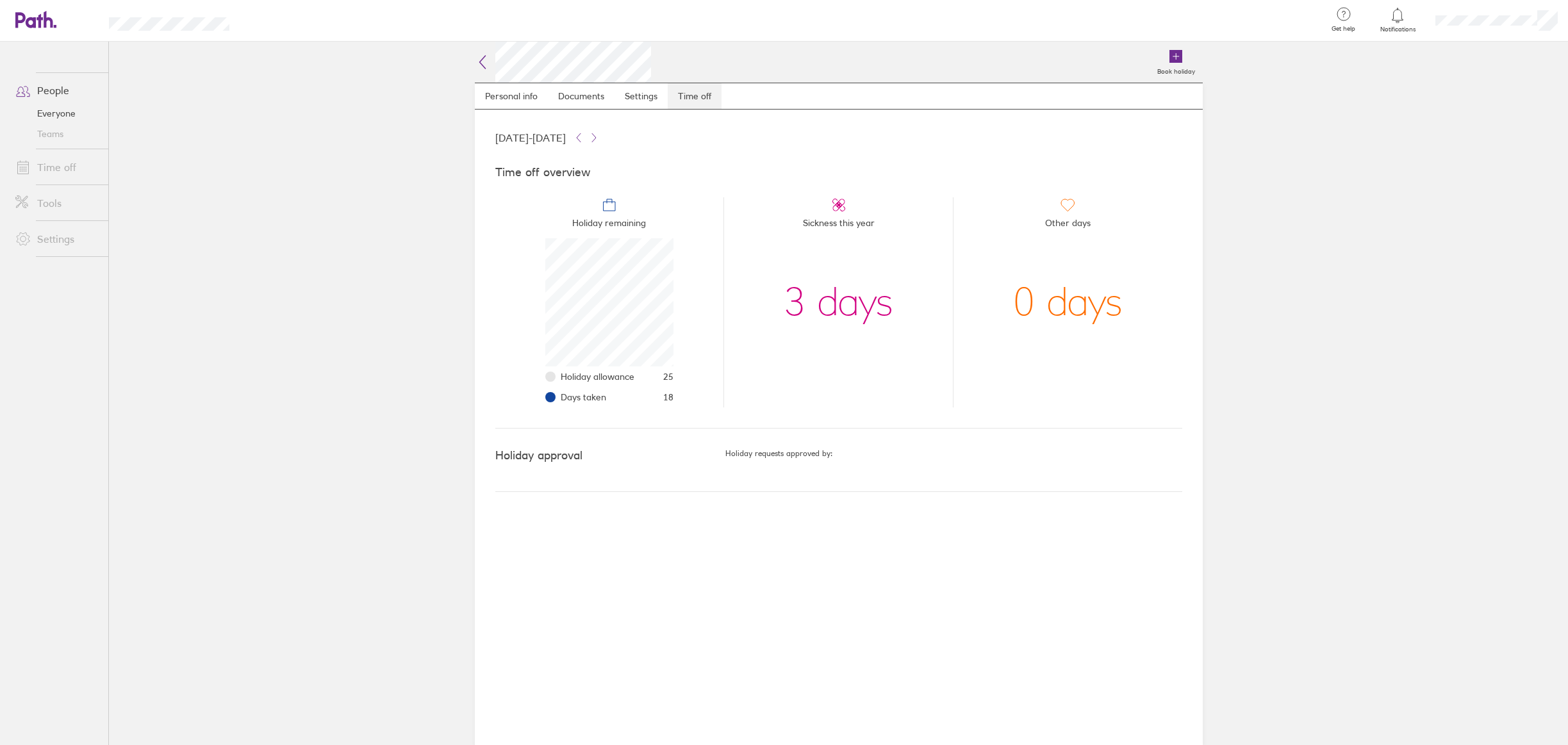
scroll to position [128, 128]
click at [557, 93] on link "Documents" at bounding box center [581, 96] width 67 height 26
